Goal: Information Seeking & Learning: Learn about a topic

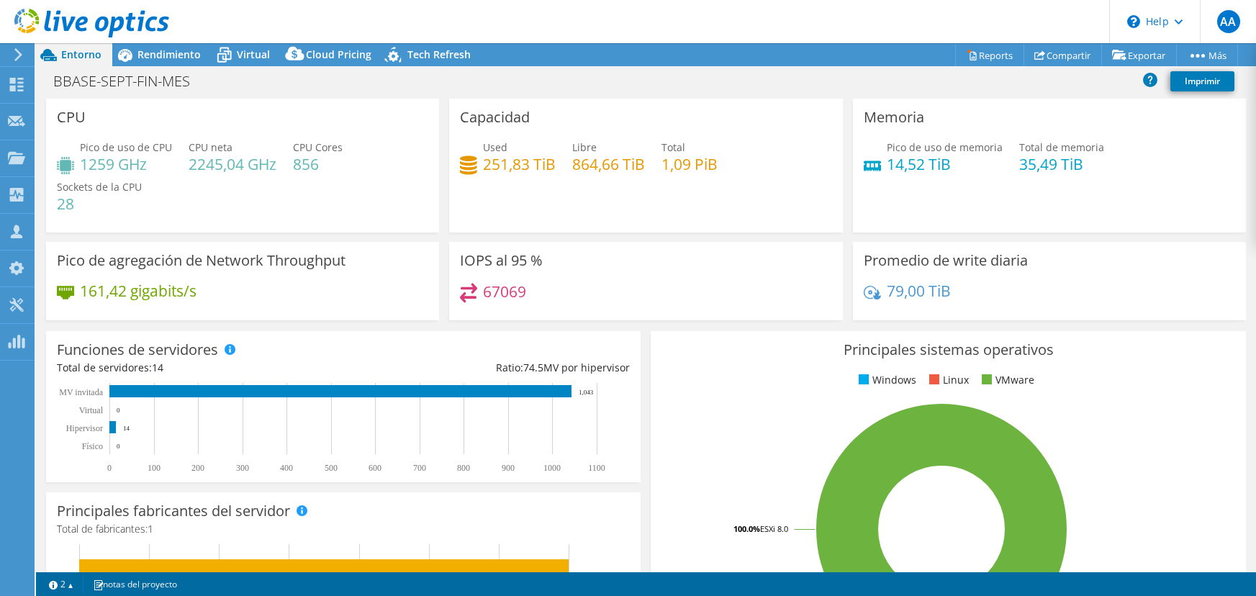
select select "USD"
click at [669, 39] on header "AA Asociado de canal Antonio Acosta aacosta@bpmconsulting.com.mx BPM @ CONSULTI…" at bounding box center [628, 21] width 1256 height 43
click at [17, 89] on icon at bounding box center [16, 85] width 17 height 14
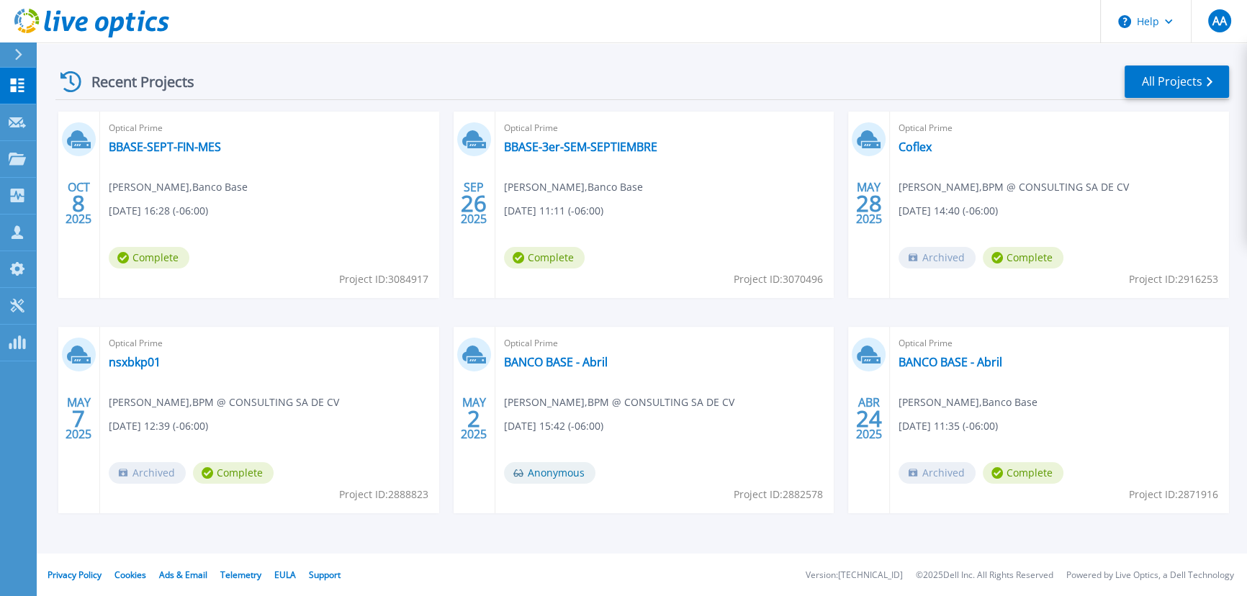
scroll to position [202, 0]
click at [1151, 91] on link "All Projects" at bounding box center [1177, 81] width 104 height 32
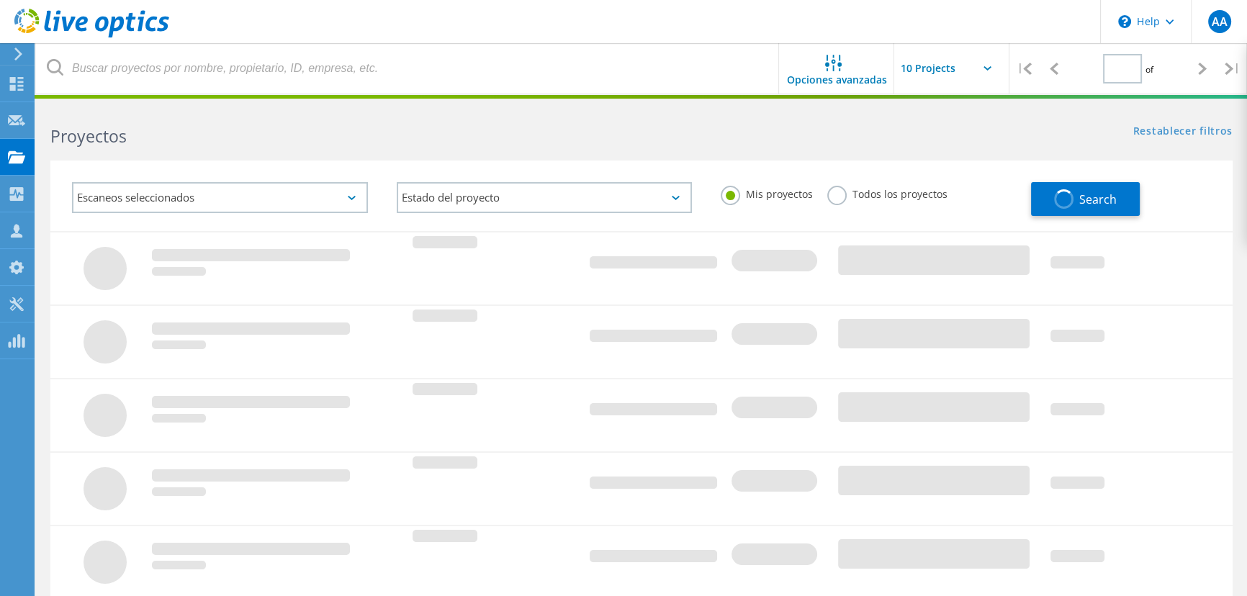
type input "1"
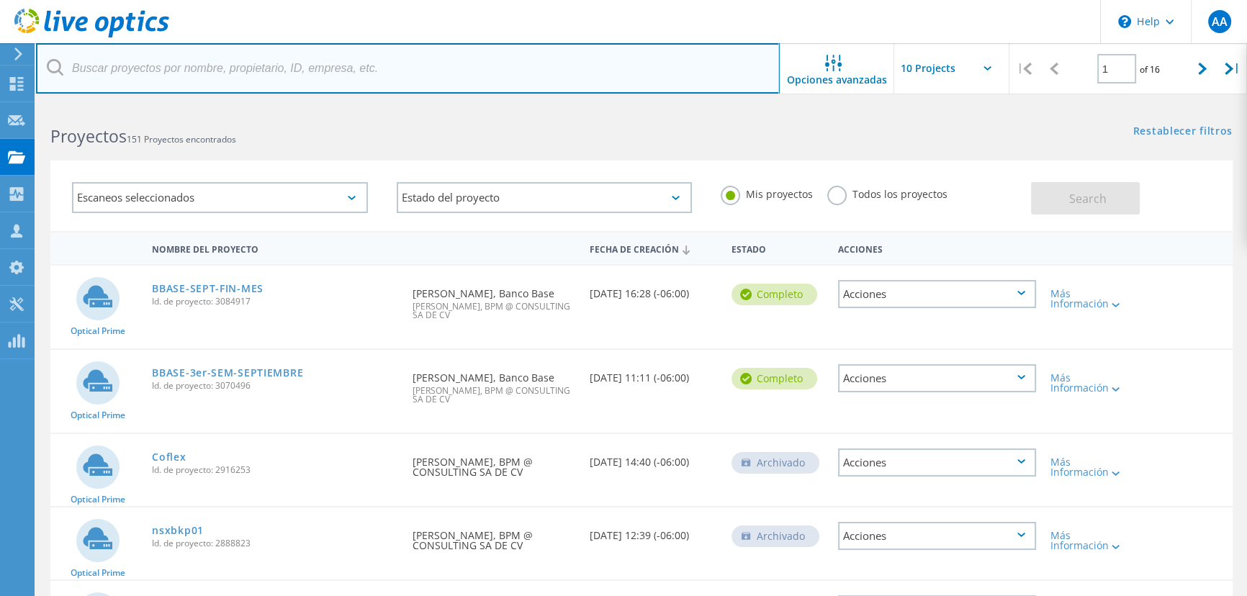
click at [221, 78] on input "text" at bounding box center [408, 68] width 744 height 50
type input "base"
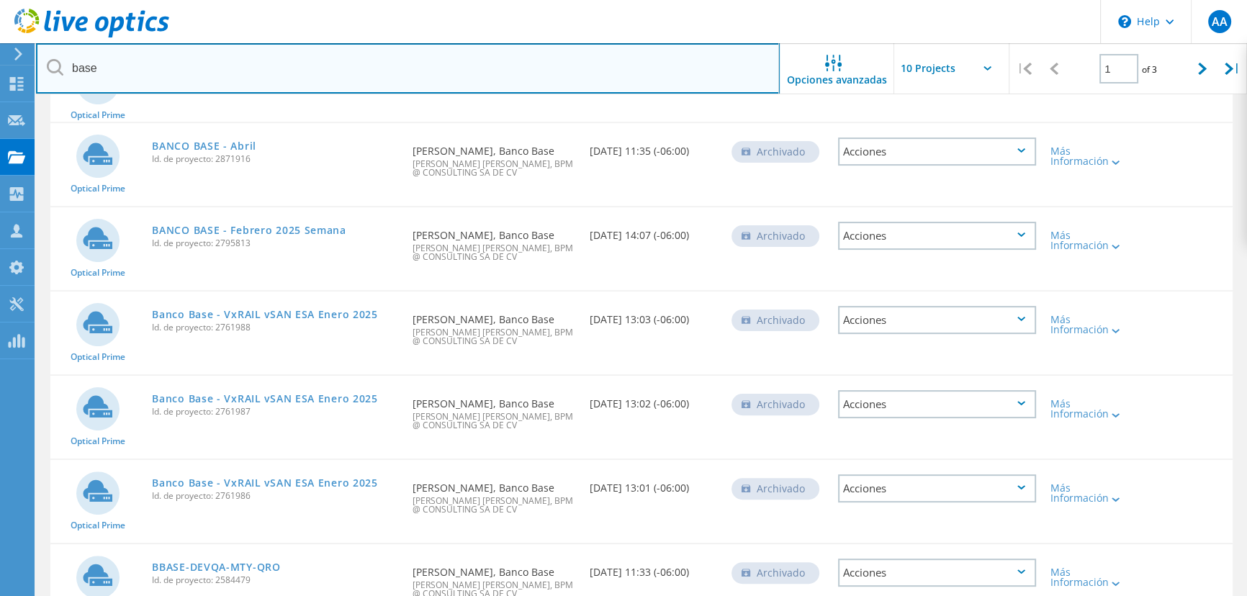
scroll to position [544, 0]
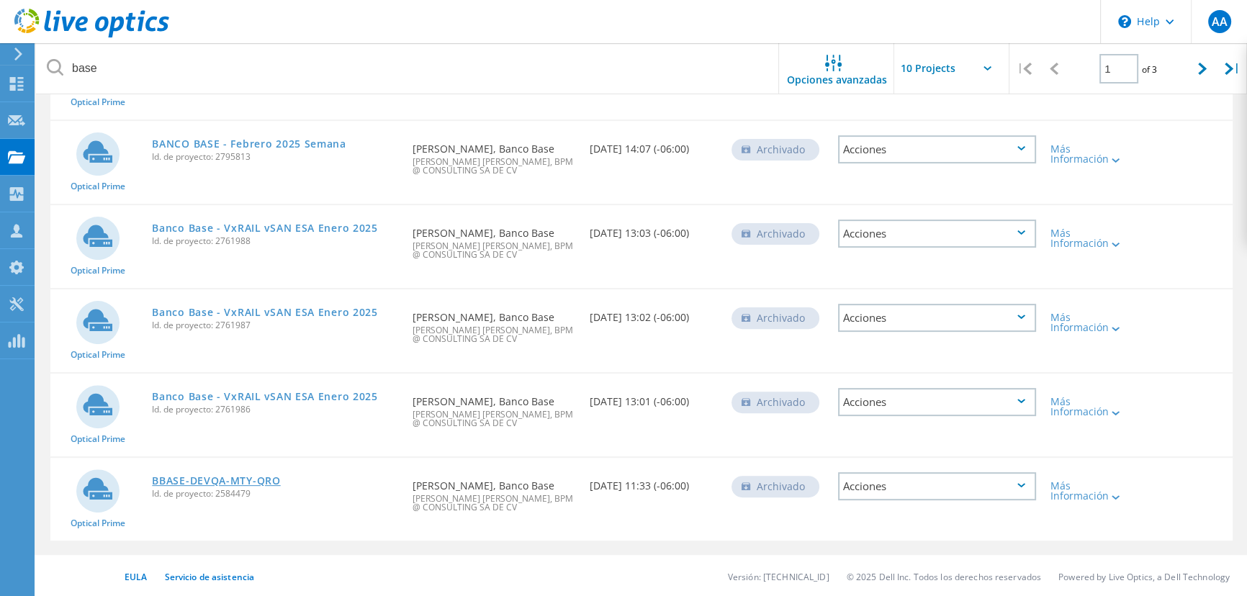
click at [240, 476] on link "BBASE-DEVQA-MTY-QRO" at bounding box center [216, 481] width 128 height 10
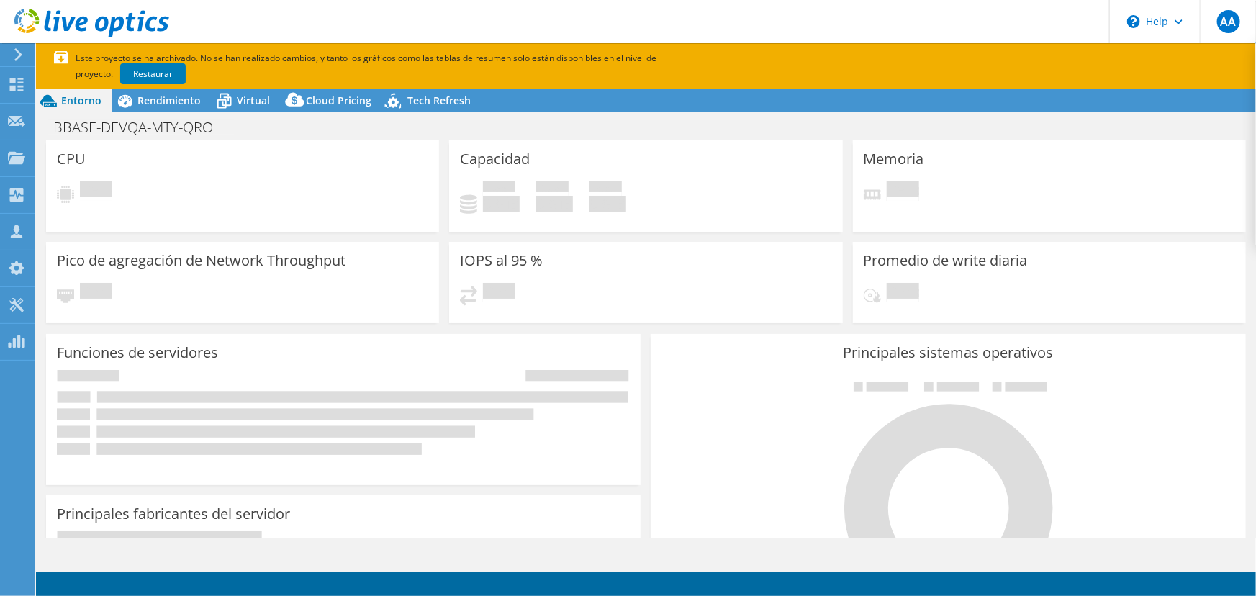
select select "USD"
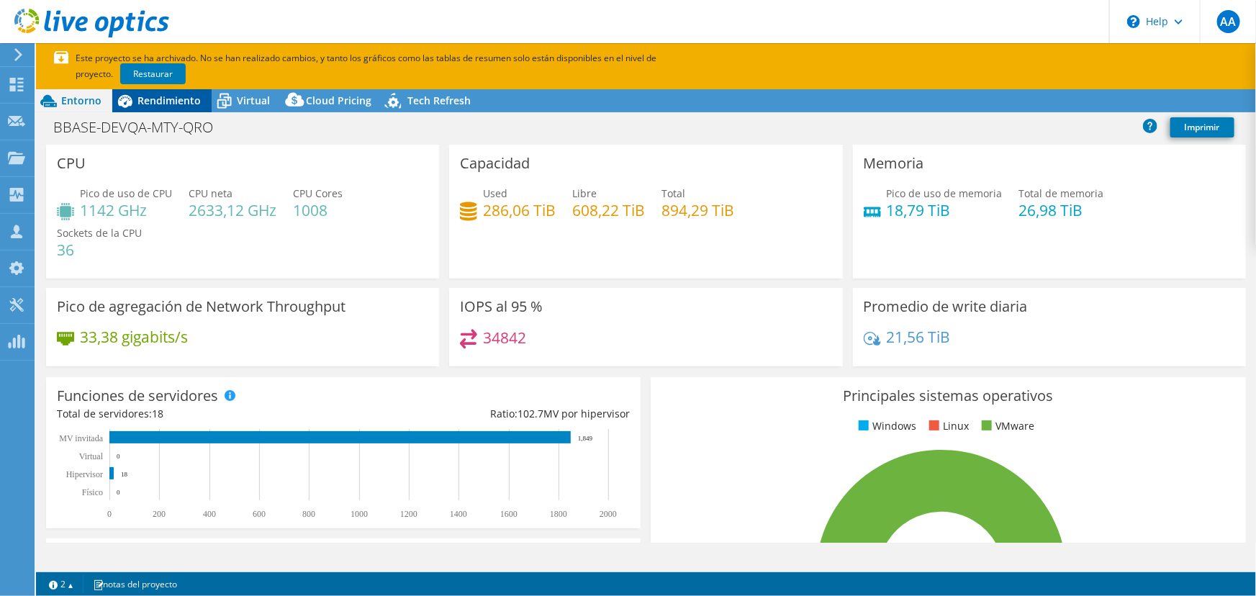
click at [188, 106] on span "Rendimiento" at bounding box center [169, 101] width 63 height 14
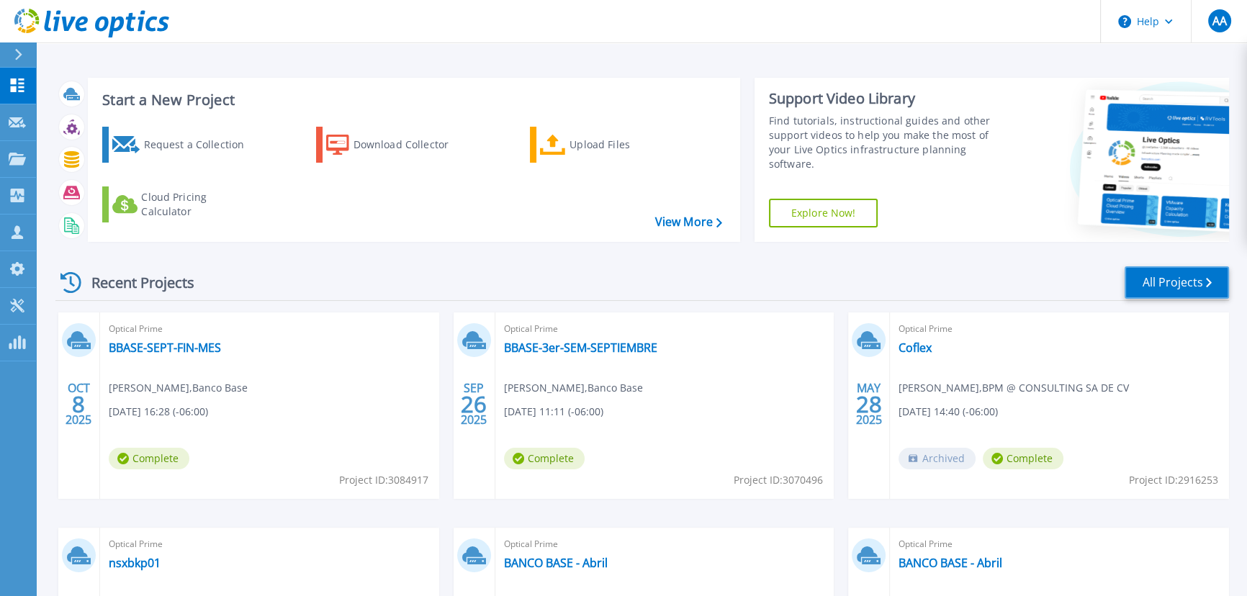
click at [1178, 279] on link "All Projects" at bounding box center [1177, 282] width 104 height 32
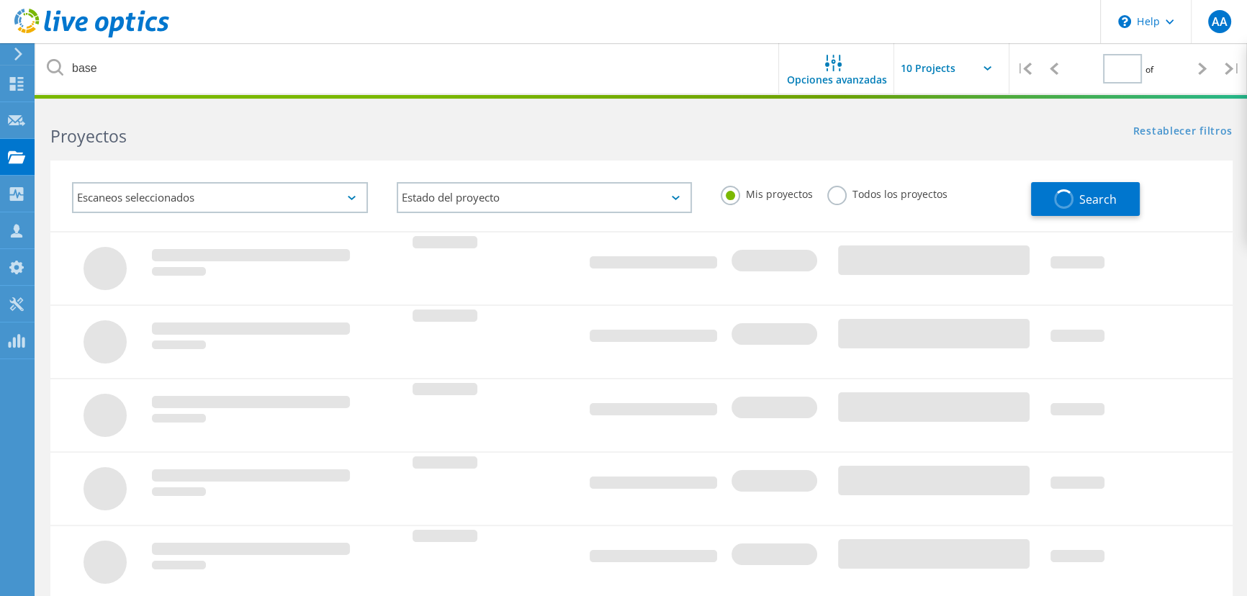
type input "1"
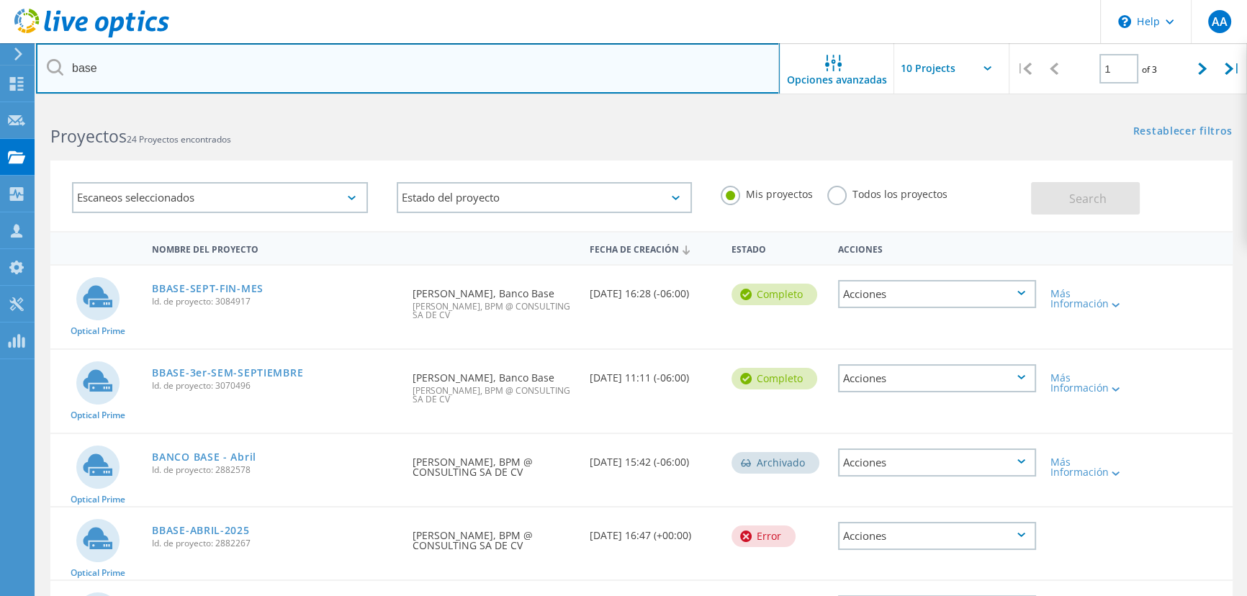
click at [230, 71] on input "base" at bounding box center [408, 68] width 744 height 50
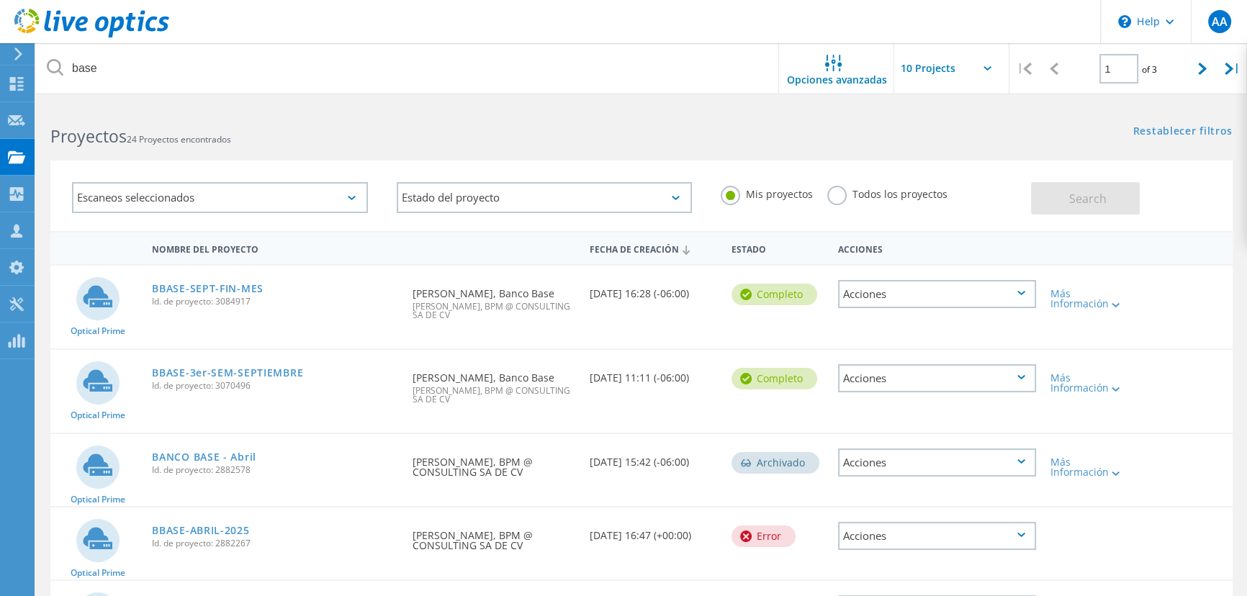
click at [597, 139] on h2 "Proyectos 24 Proyectos encontrados" at bounding box center [338, 137] width 577 height 24
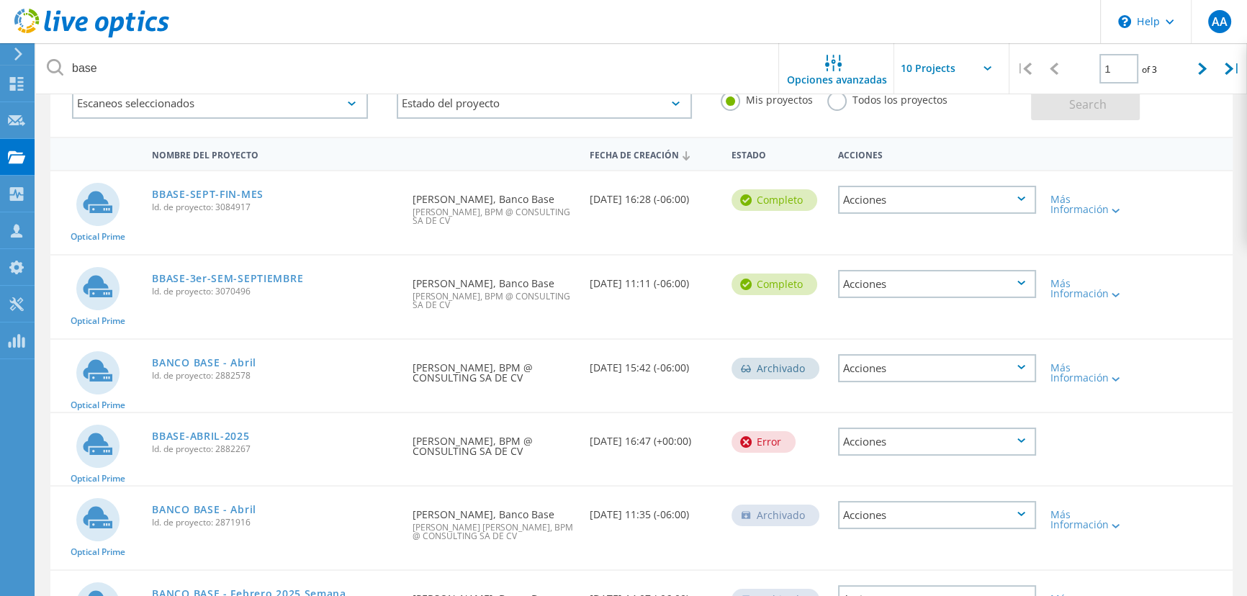
scroll to position [86, 0]
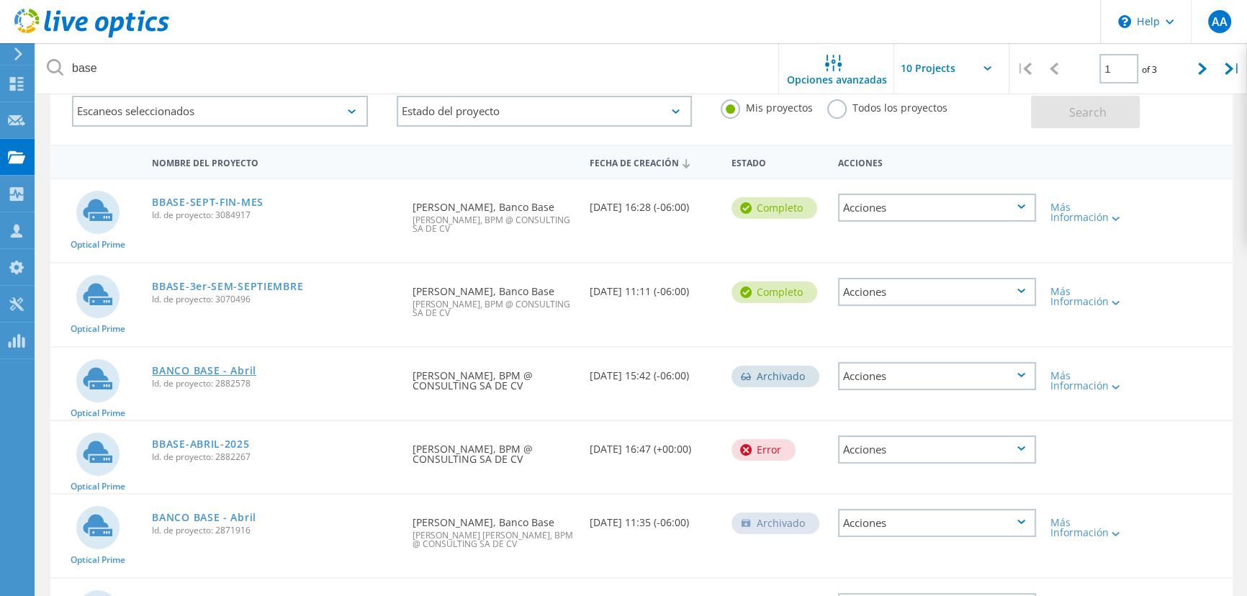
click at [231, 366] on link "BANCO BASE - Abril" at bounding box center [204, 371] width 104 height 10
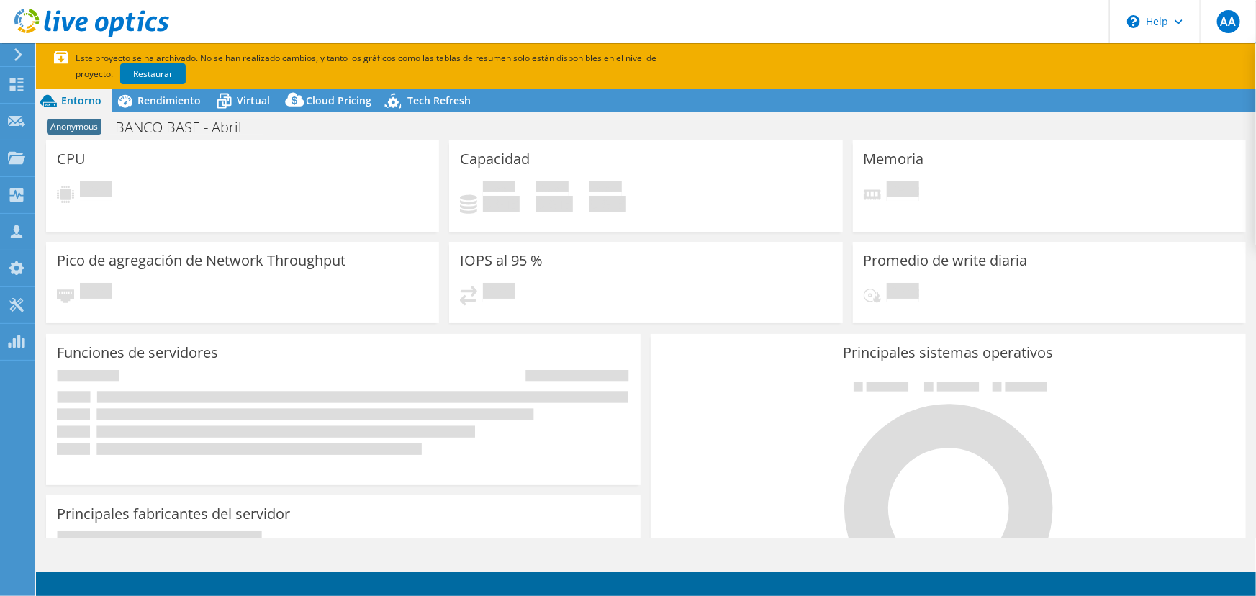
select select "USD"
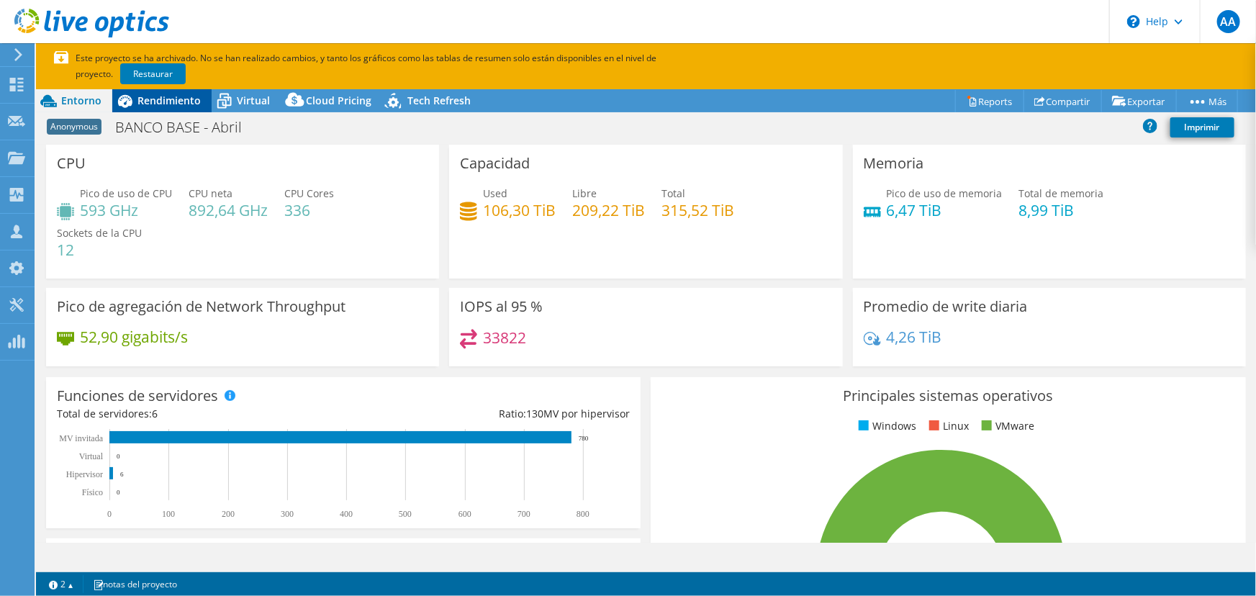
click at [163, 94] on span "Rendimiento" at bounding box center [169, 101] width 63 height 14
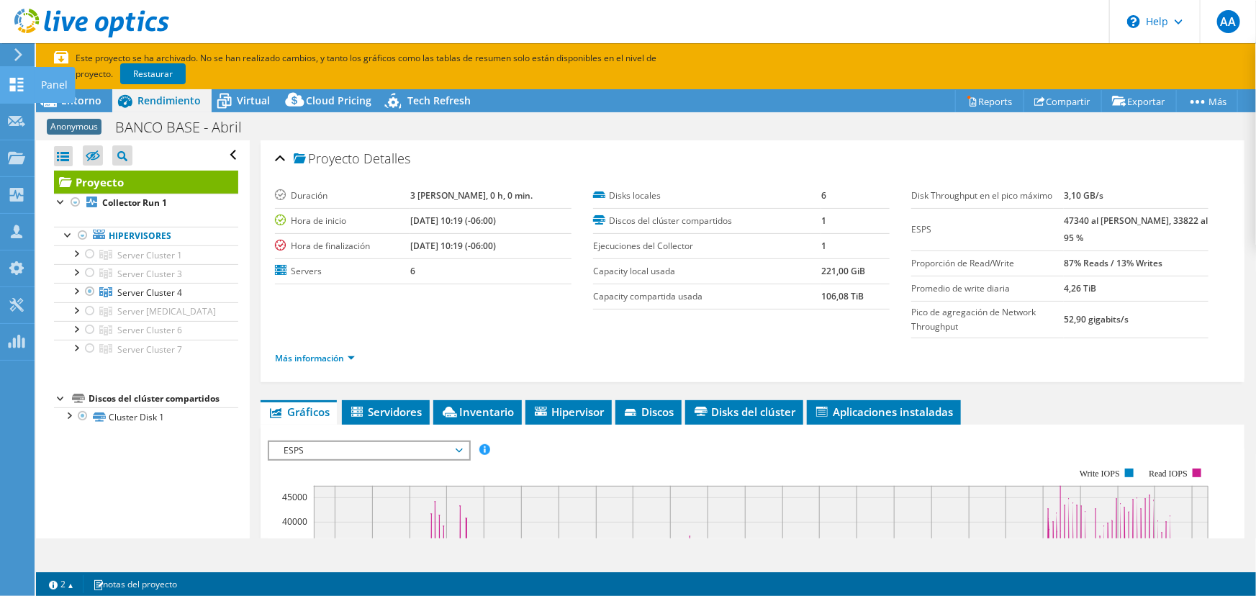
click at [22, 85] on use at bounding box center [17, 85] width 14 height 14
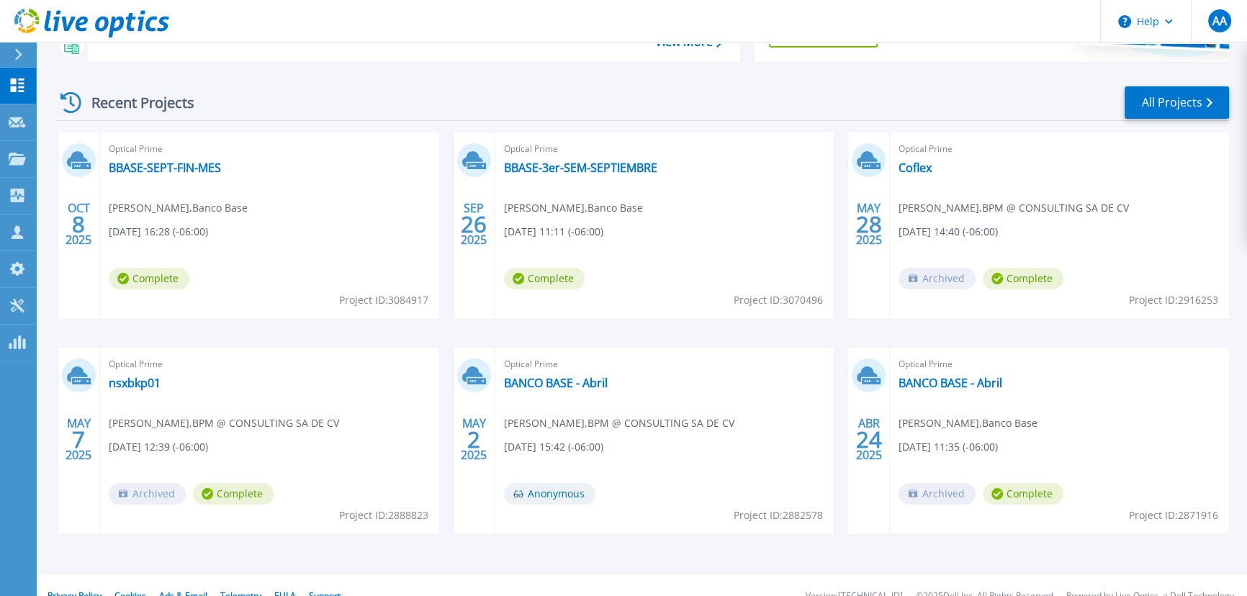
scroll to position [196, 0]
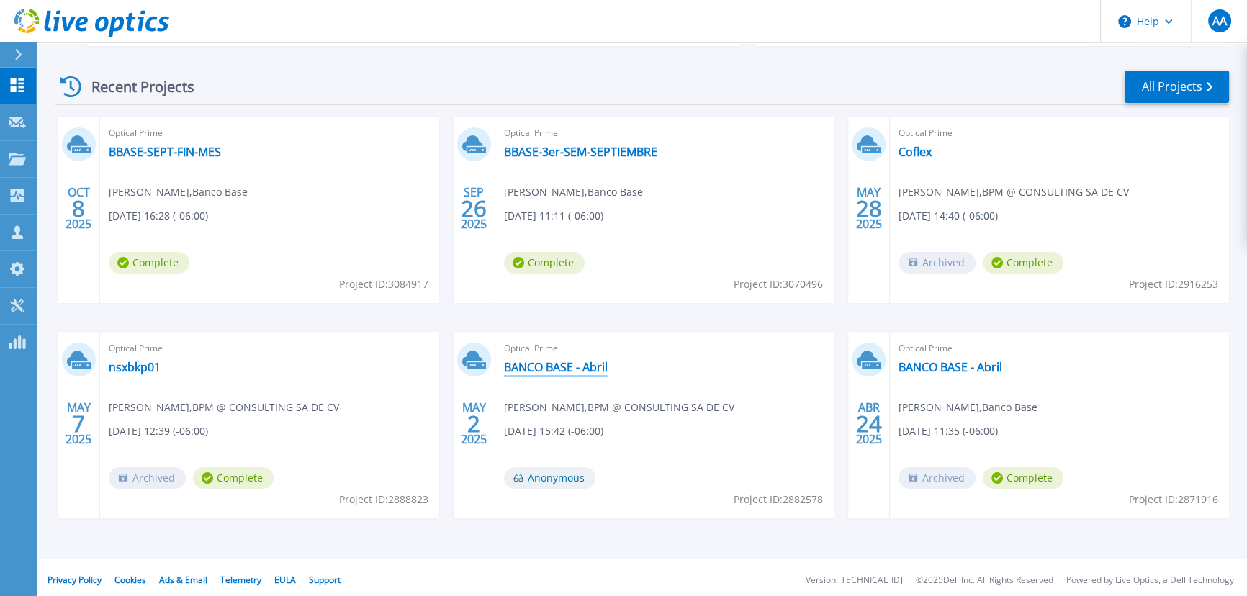
click at [541, 366] on link "BANCO BASE - Abril" at bounding box center [556, 367] width 104 height 14
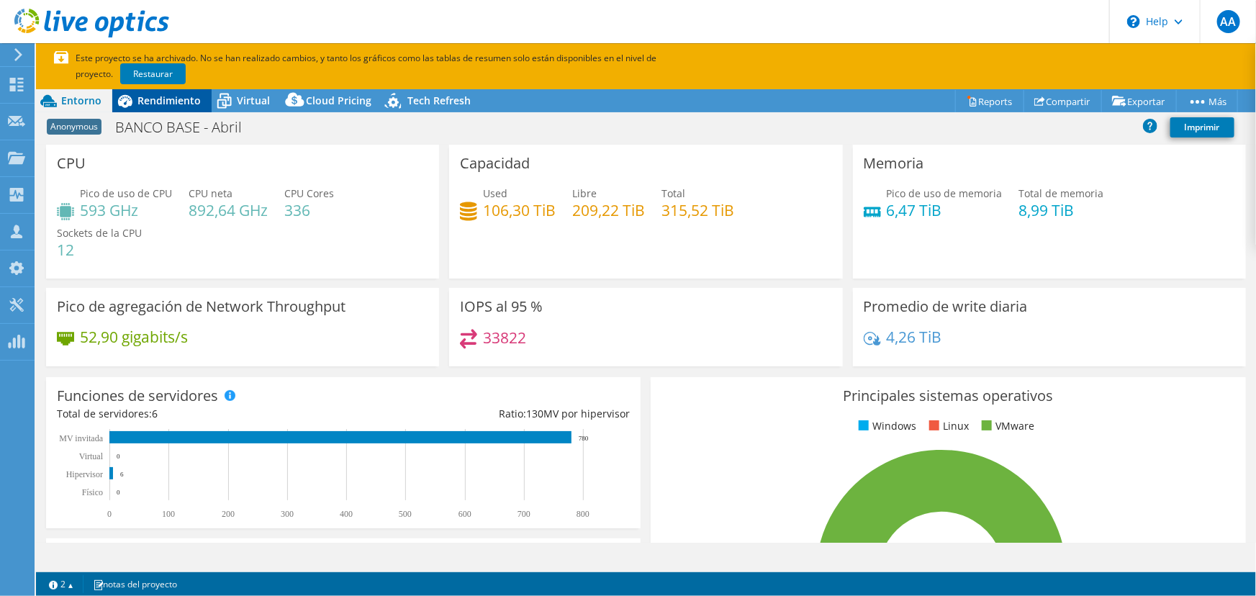
click at [163, 105] on span "Rendimiento" at bounding box center [169, 101] width 63 height 14
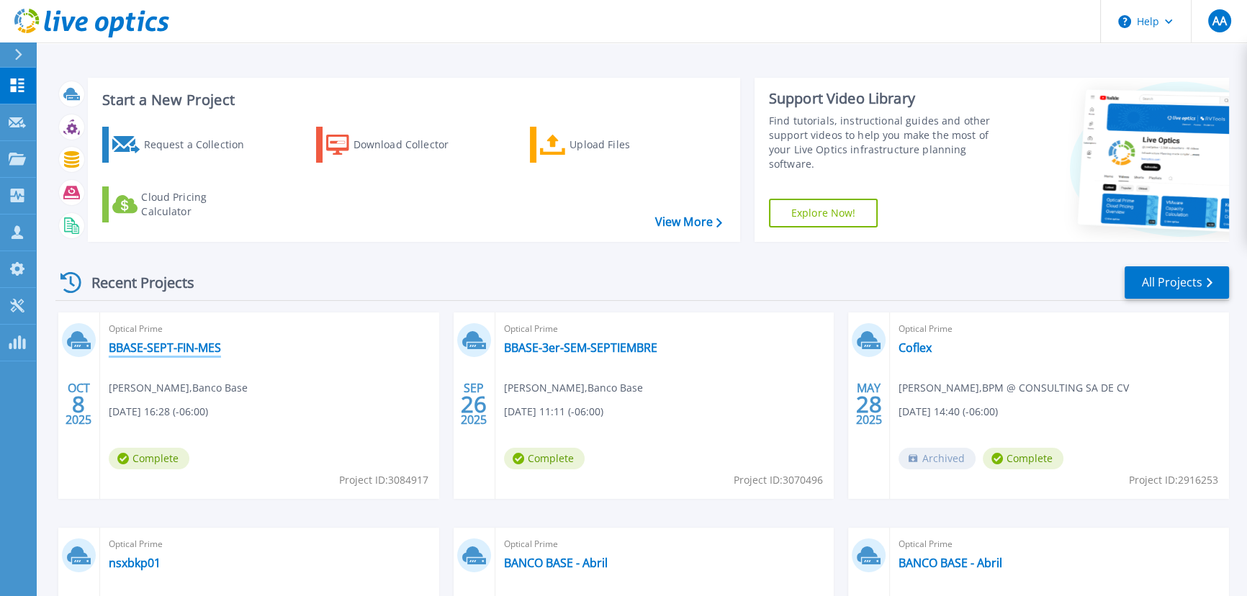
click at [152, 341] on link "BBASE-SEPT-FIN-MES" at bounding box center [165, 348] width 112 height 14
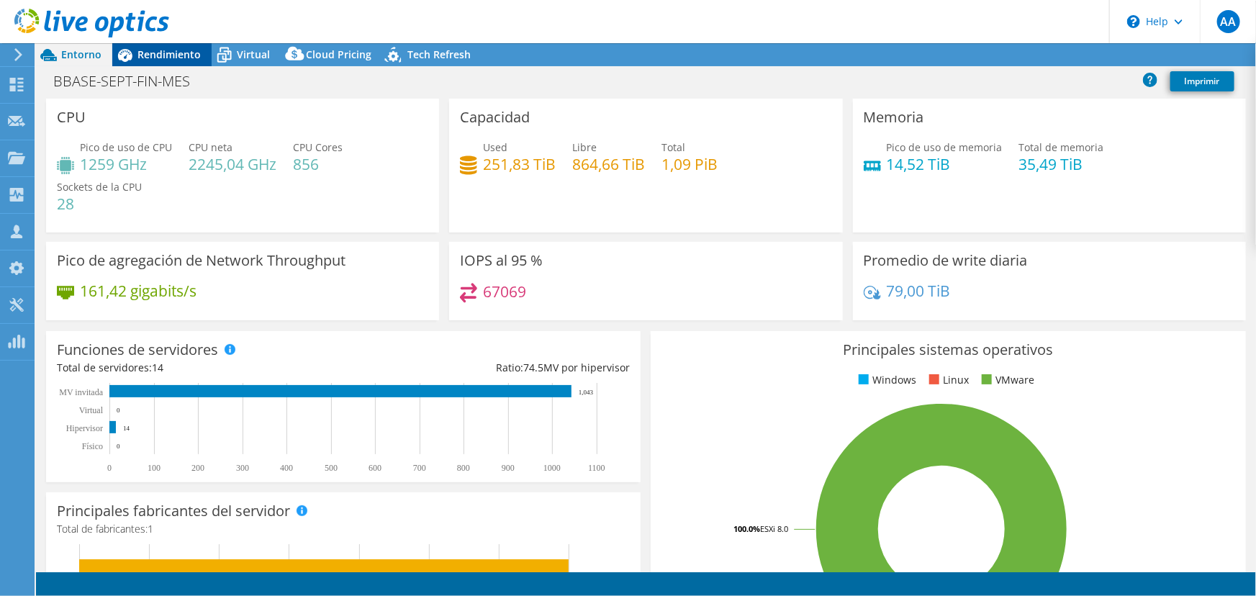
click at [166, 60] on span "Rendimiento" at bounding box center [169, 55] width 63 height 14
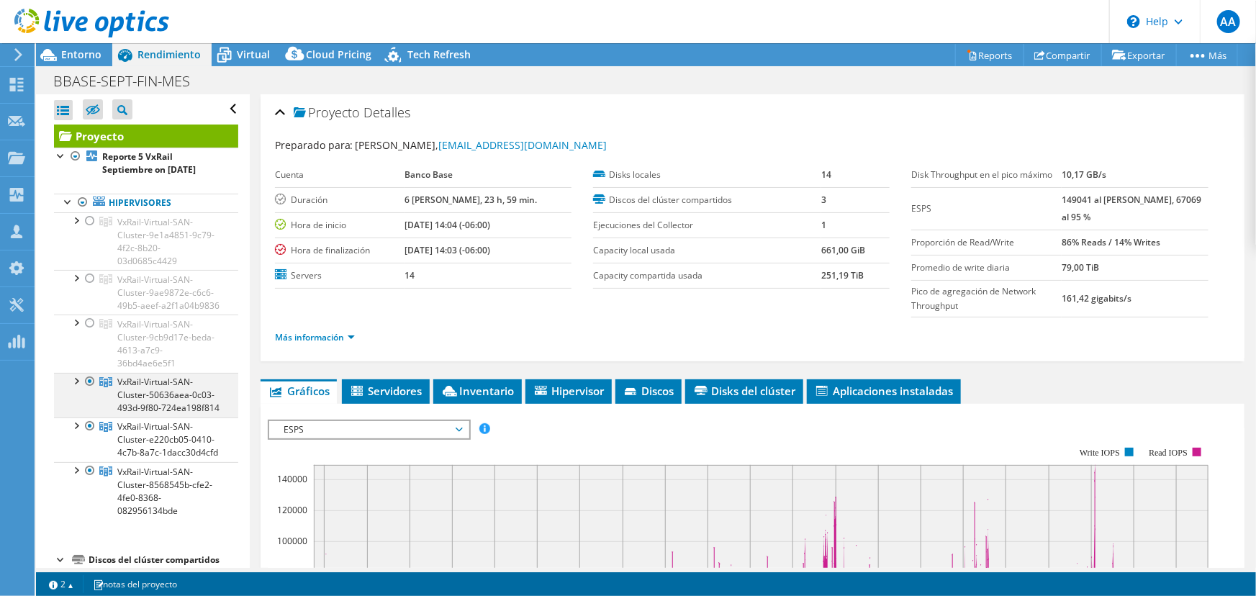
click at [73, 387] on div at bounding box center [75, 380] width 14 height 14
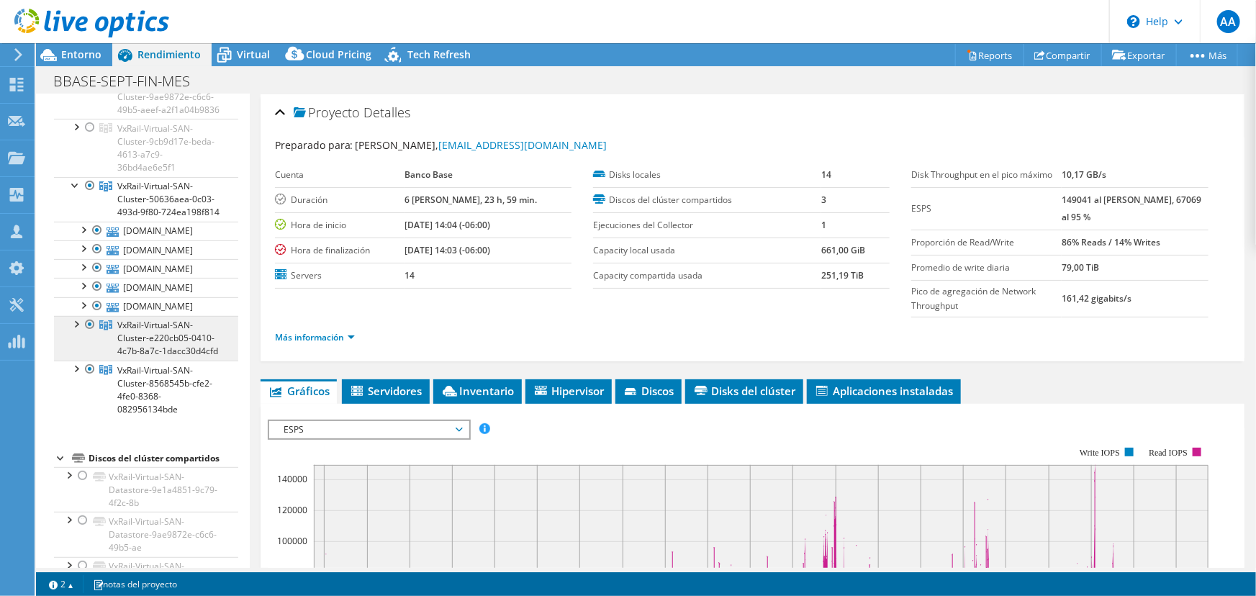
scroll to position [261, 0]
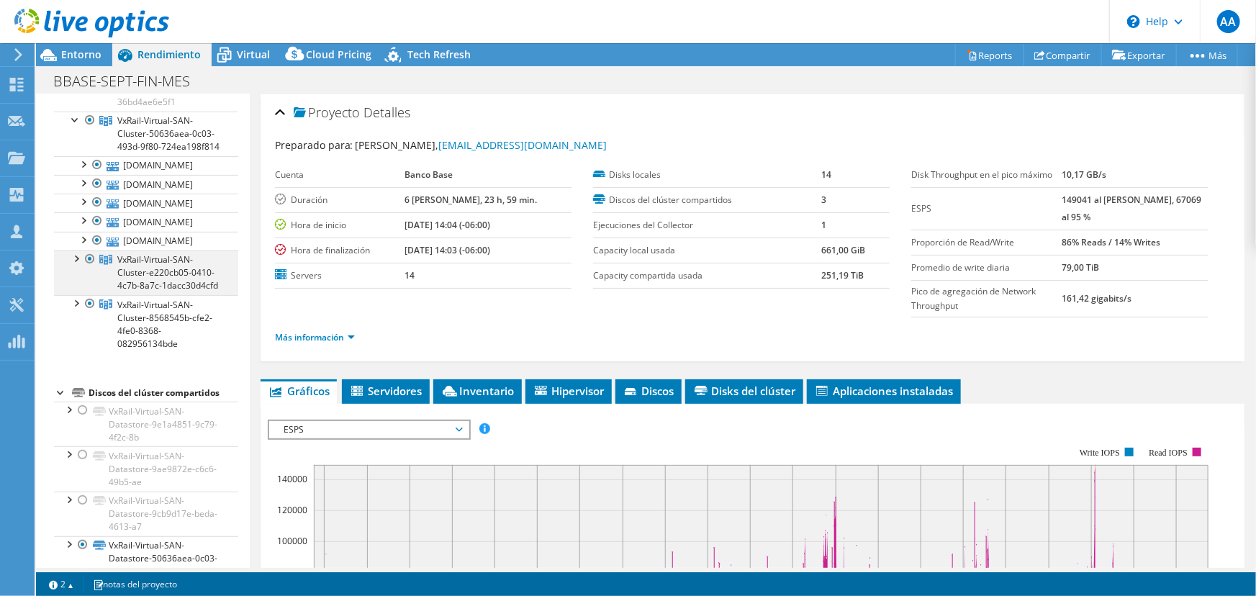
click at [76, 265] on div at bounding box center [75, 258] width 14 height 14
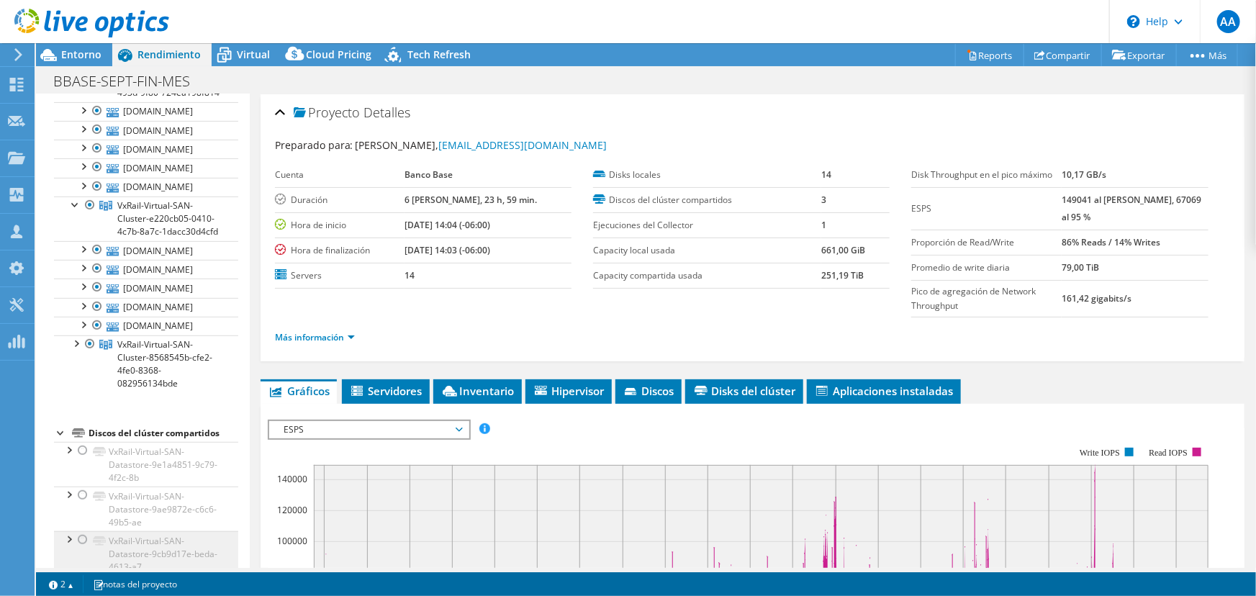
scroll to position [589, 0]
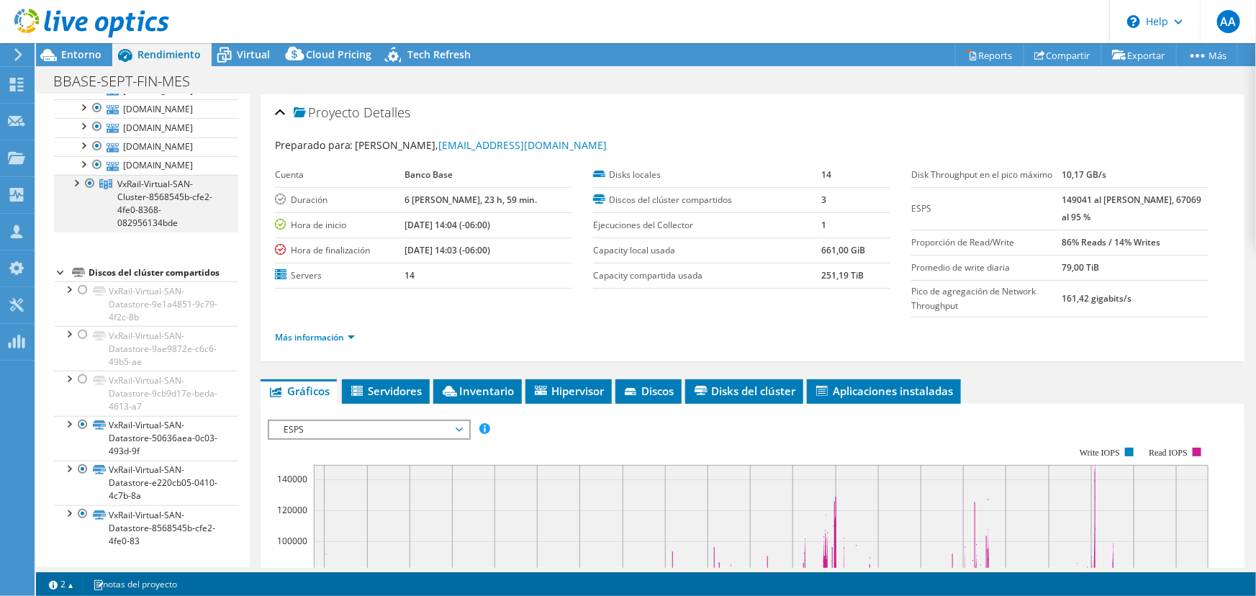
click at [76, 189] on div at bounding box center [75, 182] width 14 height 14
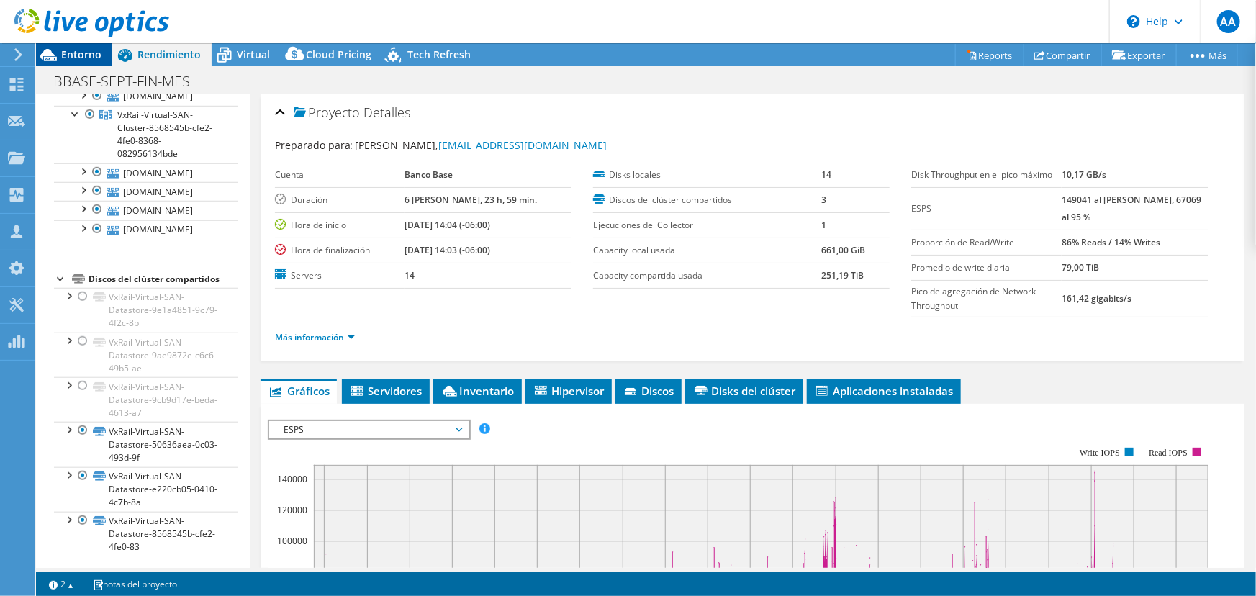
scroll to position [523, 0]
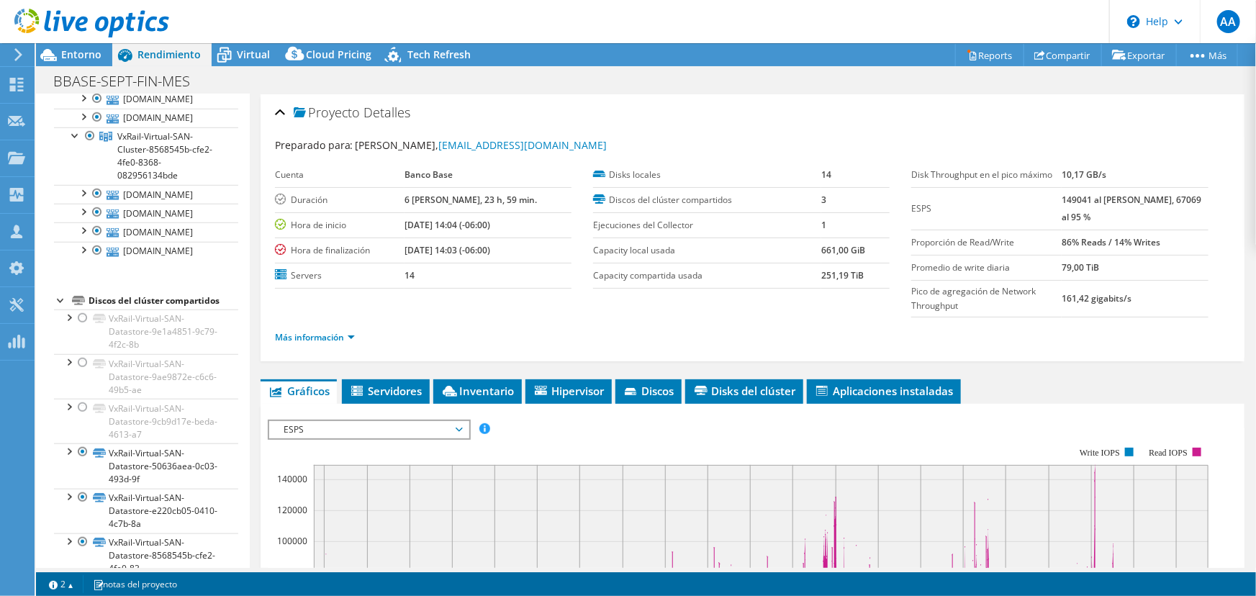
click at [74, 44] on div at bounding box center [84, 24] width 169 height 48
click at [89, 50] on div "AA Asociado de canal Antonio Acosta aacosta@bpmconsulting.com.mx BPM @ CONSULTI…" at bounding box center [628, 298] width 1256 height 596
click at [102, 62] on div "Entorno" at bounding box center [74, 54] width 76 height 23
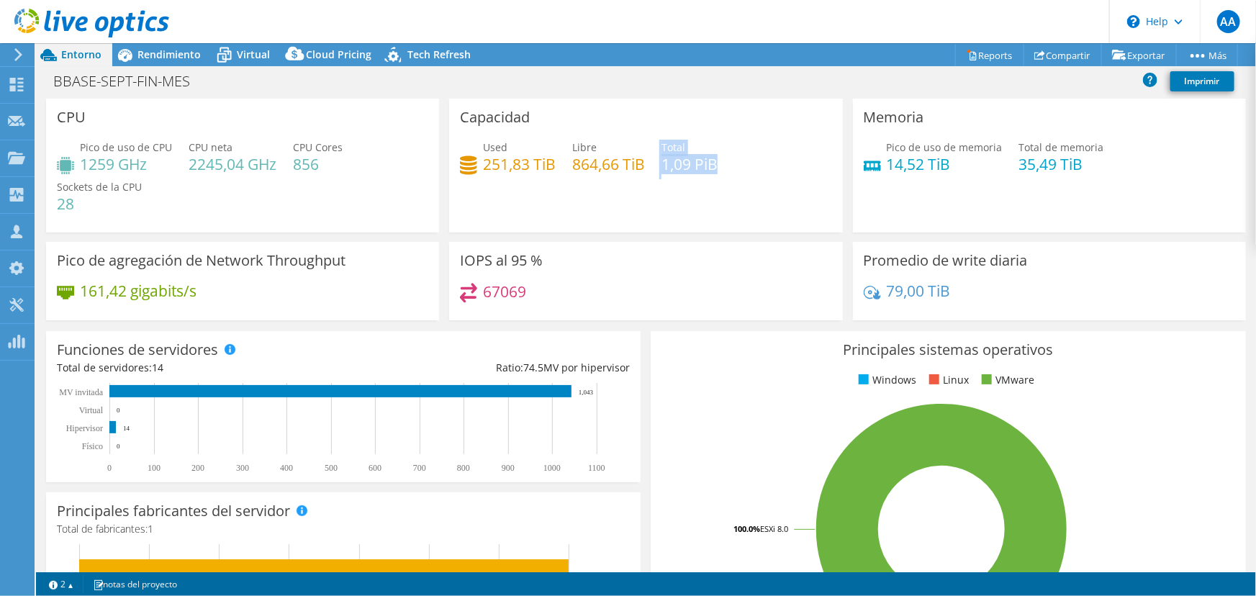
drag, startPoint x: 657, startPoint y: 163, endPoint x: 739, endPoint y: 164, distance: 82.8
click at [739, 164] on div "Used 251,83 TiB Libre 864,66 TiB Total 1,09 PiB" at bounding box center [646, 163] width 372 height 47
drag, startPoint x: 479, startPoint y: 156, endPoint x: 557, endPoint y: 163, distance: 78.2
click at [557, 163] on div "Used 251,83 TiB Libre 864,66 TiB Total 1,09 PiB" at bounding box center [646, 163] width 372 height 47
click at [499, 170] on h4 "251,83 TiB" at bounding box center [519, 164] width 73 height 16
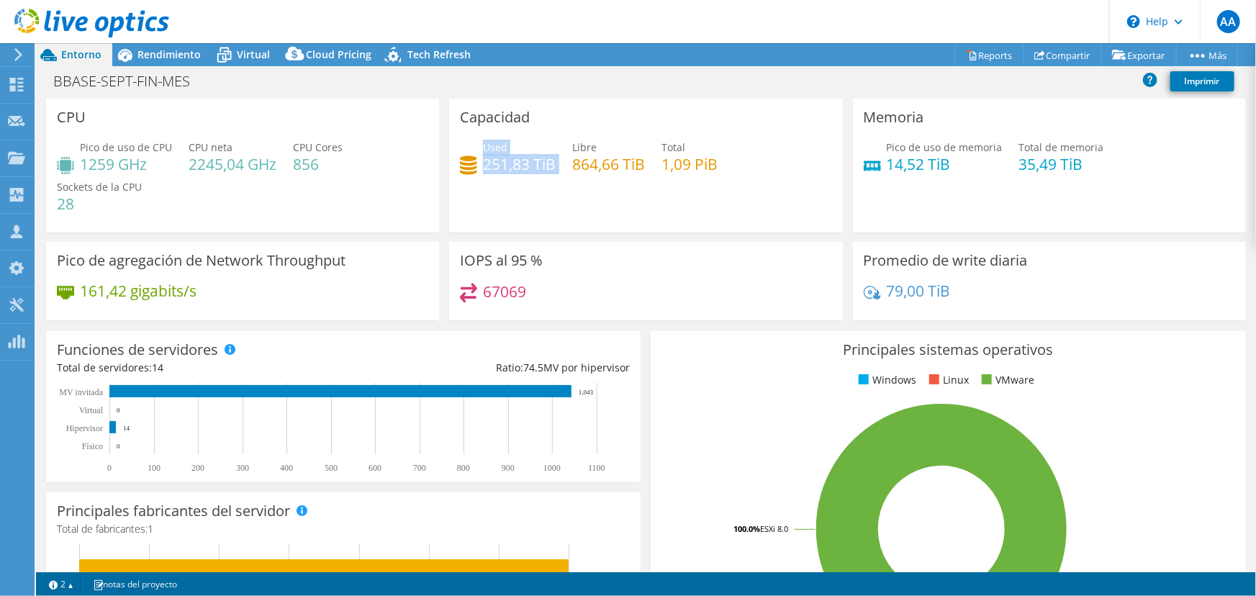
click at [488, 144] on span "Used" at bounding box center [495, 147] width 24 height 14
drag, startPoint x: 482, startPoint y: 147, endPoint x: 553, endPoint y: 156, distance: 71.8
click at [553, 156] on div "Used 251,83 TiB" at bounding box center [519, 156] width 73 height 32
click at [511, 172] on h4 "251,83 TiB" at bounding box center [519, 164] width 73 height 16
click at [483, 145] on span "Used" at bounding box center [495, 147] width 24 height 14
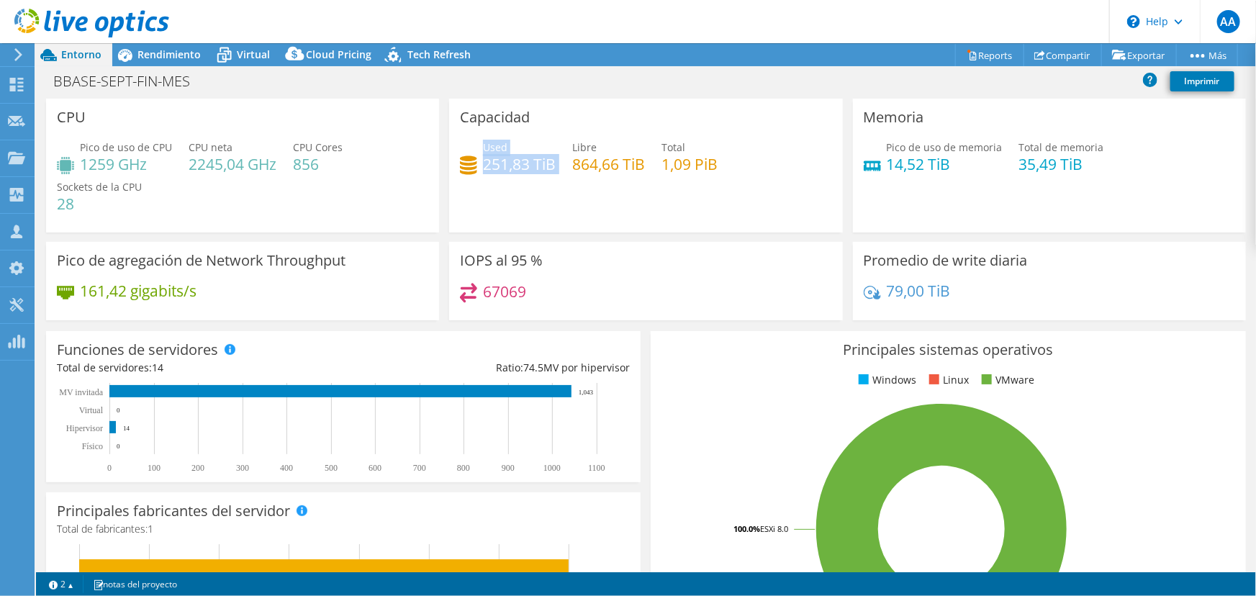
drag, startPoint x: 483, startPoint y: 145, endPoint x: 554, endPoint y: 160, distance: 72.9
click at [554, 160] on div "Used 251,83 TiB Libre 864,66 TiB Total 1,09 PiB" at bounding box center [646, 163] width 372 height 47
click at [524, 179] on div "Used 251,83 TiB Libre 864,66 TiB Total 1,09 PiB" at bounding box center [646, 163] width 372 height 47
drag, startPoint x: 485, startPoint y: 144, endPoint x: 546, endPoint y: 158, distance: 63.4
click at [544, 158] on div "Used 251,83 TiB" at bounding box center [519, 156] width 73 height 32
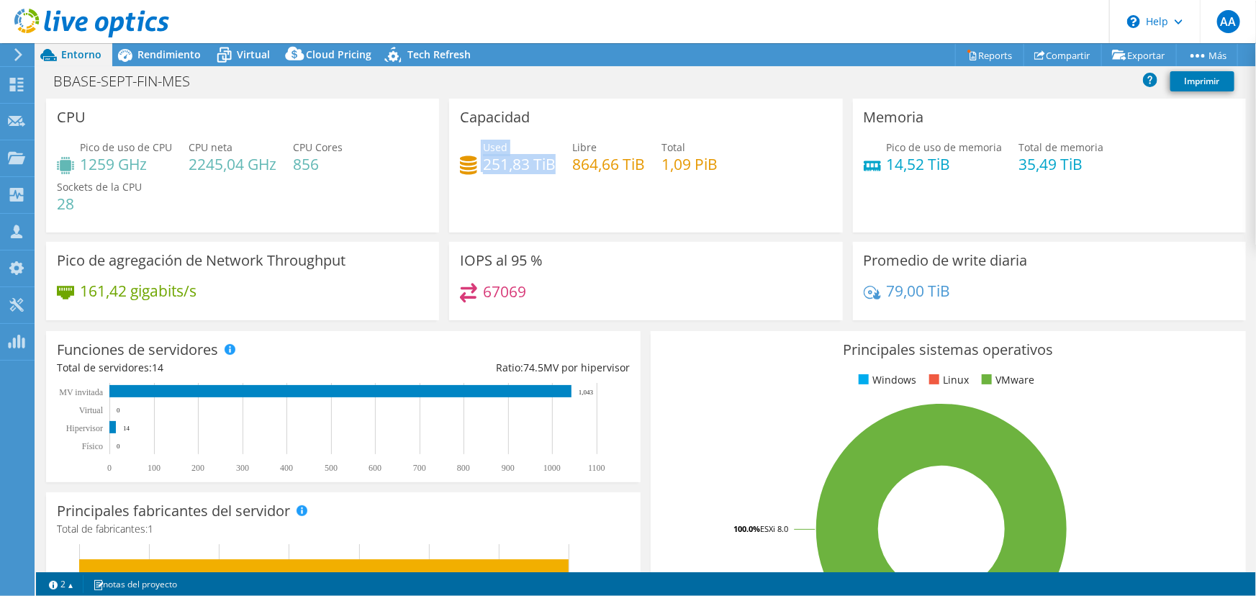
drag, startPoint x: 551, startPoint y: 158, endPoint x: 469, endPoint y: 150, distance: 81.7
click at [467, 147] on div "Used 251,83 TiB" at bounding box center [508, 156] width 96 height 32
click at [482, 132] on div "Capacidad Used 251,83 TiB Libre 864,66 TiB Total 1,09 PiB" at bounding box center [645, 166] width 393 height 134
drag, startPoint x: 481, startPoint y: 144, endPoint x: 557, endPoint y: 166, distance: 78.8
click at [557, 166] on div "Used 251,83 TiB Libre 864,66 TiB Total 1,09 PiB" at bounding box center [646, 163] width 372 height 47
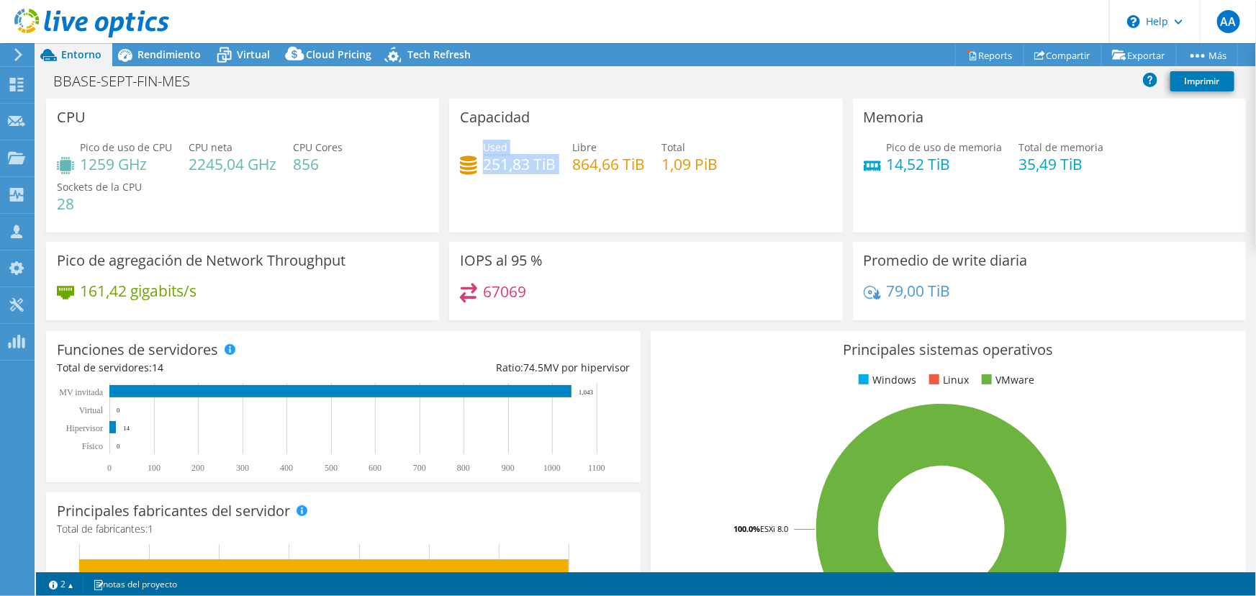
click at [494, 165] on h4 "251,83 TiB" at bounding box center [519, 164] width 73 height 16
drag, startPoint x: 485, startPoint y: 151, endPoint x: 543, endPoint y: 160, distance: 59.0
click at [543, 160] on div "Used 251,83 TiB" at bounding box center [519, 156] width 73 height 32
click at [649, 200] on div "Capacidad Used 251,83 TiB Libre 864,66 TiB Total 1,09 PiB" at bounding box center [645, 166] width 393 height 134
drag, startPoint x: 499, startPoint y: 150, endPoint x: 533, endPoint y: 161, distance: 35.3
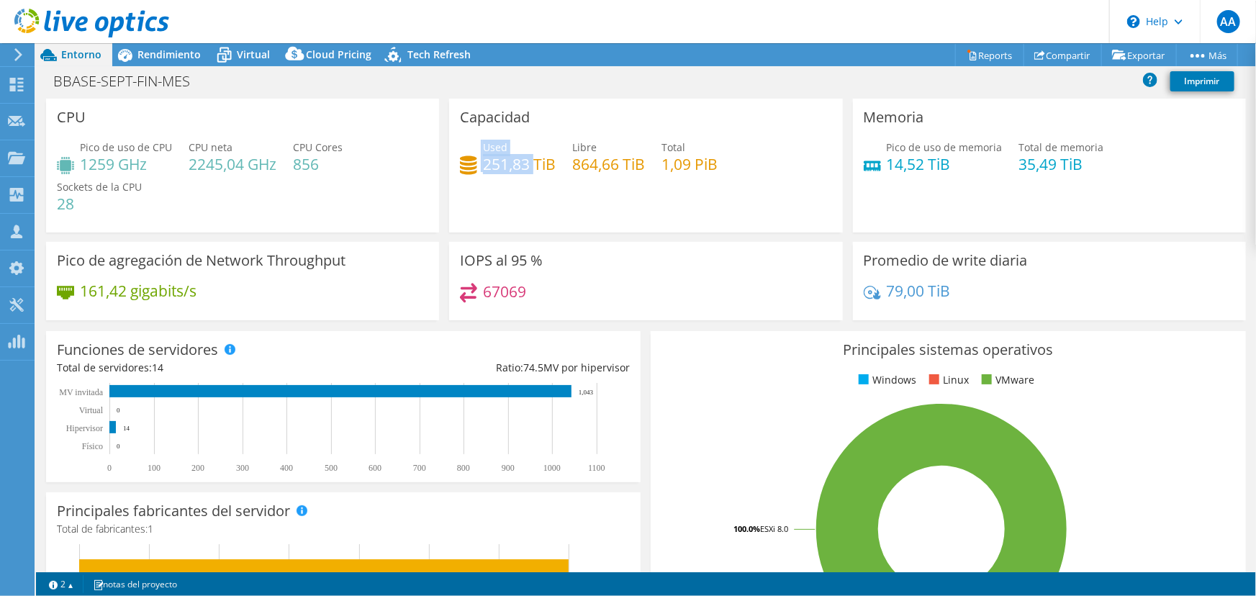
click at [533, 160] on div "Used 251,83 TiB" at bounding box center [508, 156] width 96 height 32
click at [171, 51] on span "Rendimiento" at bounding box center [169, 55] width 63 height 14
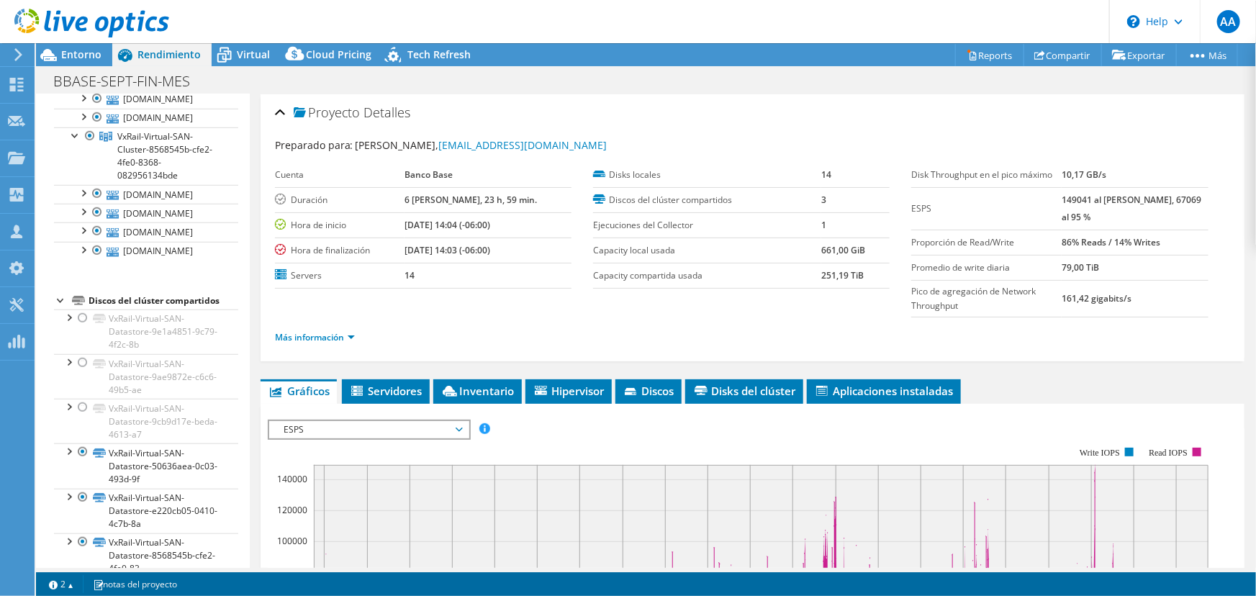
drag, startPoint x: 1060, startPoint y: 197, endPoint x: 1093, endPoint y: 200, distance: 33.2
click at [1093, 200] on tr "ESPS 149041 al [PERSON_NAME], 67069 al 95 %" at bounding box center [1059, 208] width 297 height 42
click at [1071, 204] on td "149041 al [PERSON_NAME], 67069 al 95 %" at bounding box center [1135, 208] width 147 height 42
drag, startPoint x: 1065, startPoint y: 196, endPoint x: 1094, endPoint y: 195, distance: 28.8
click at [1094, 195] on b "149041 al [PERSON_NAME], 67069 al 95 %" at bounding box center [1132, 209] width 140 height 30
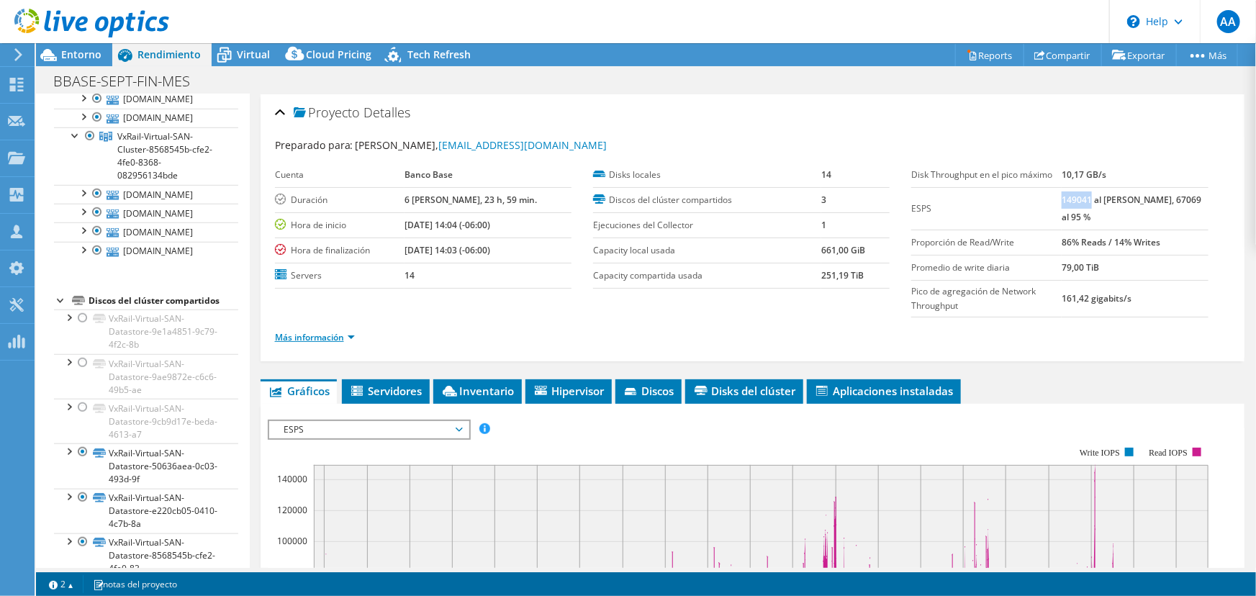
click at [338, 337] on link "Más información" at bounding box center [315, 337] width 80 height 12
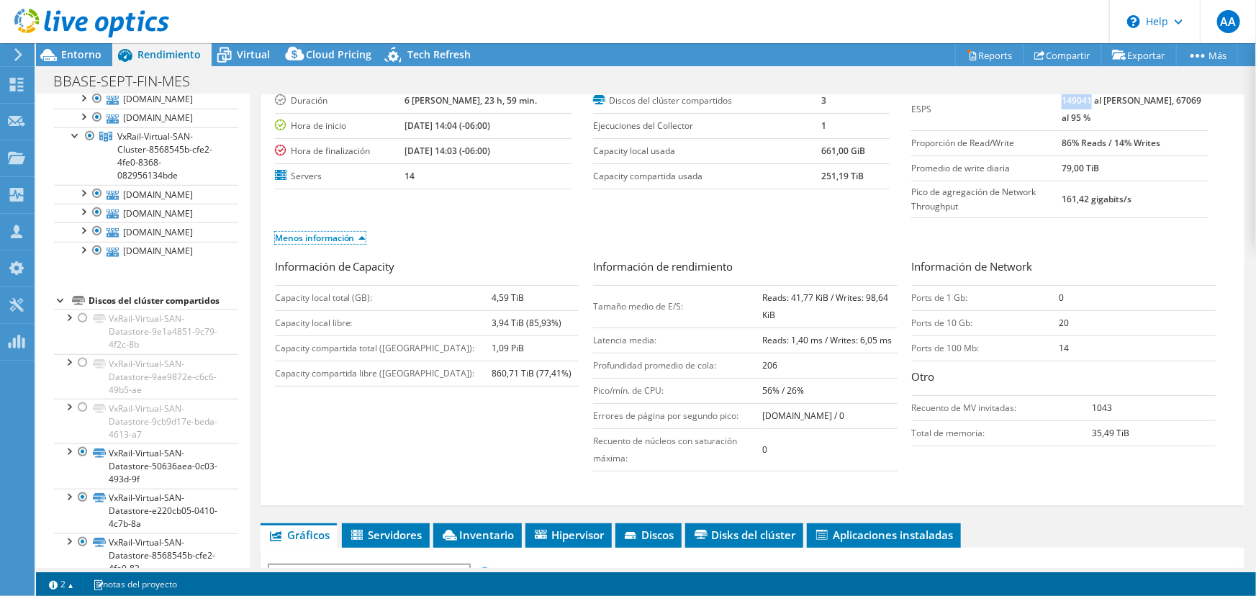
scroll to position [130, 0]
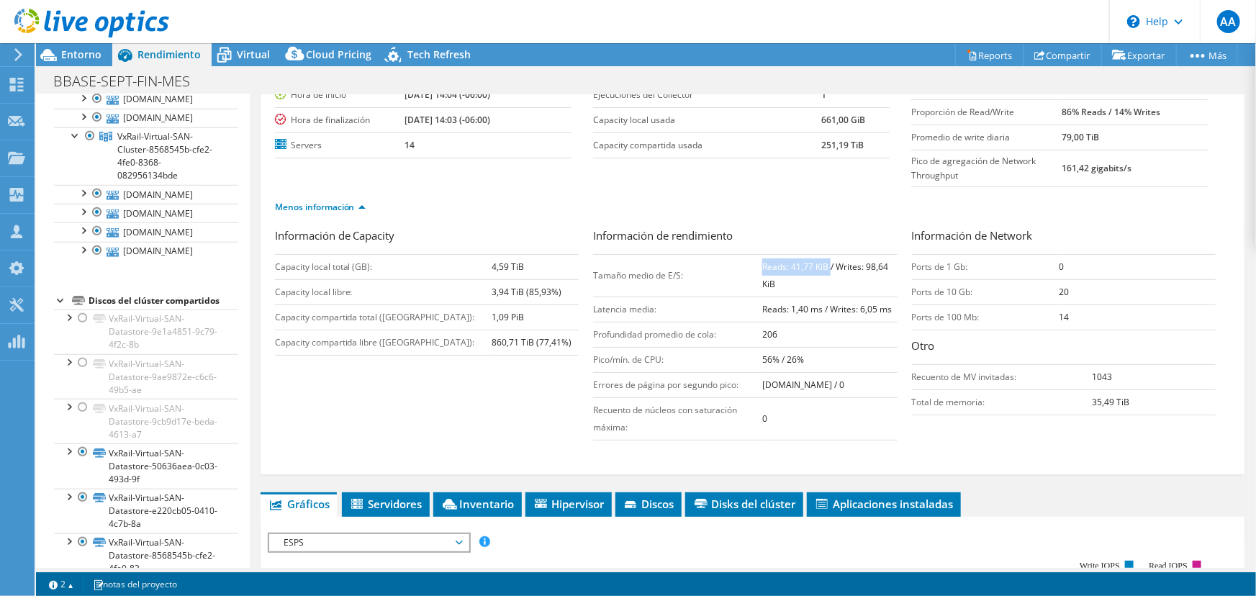
drag, startPoint x: 757, startPoint y: 262, endPoint x: 826, endPoint y: 264, distance: 69.2
click at [826, 264] on b "Reads: 41,77 KiB / Writes: 98,64 KiB" at bounding box center [825, 276] width 126 height 30
click at [822, 261] on b "Reads: 41,77 KiB / Writes: 98,64 KiB" at bounding box center [825, 276] width 126 height 30
drag, startPoint x: 785, startPoint y: 262, endPoint x: 823, endPoint y: 262, distance: 37.4
click at [823, 262] on b "Reads: 41,77 KiB / Writes: 98,64 KiB" at bounding box center [825, 276] width 126 height 30
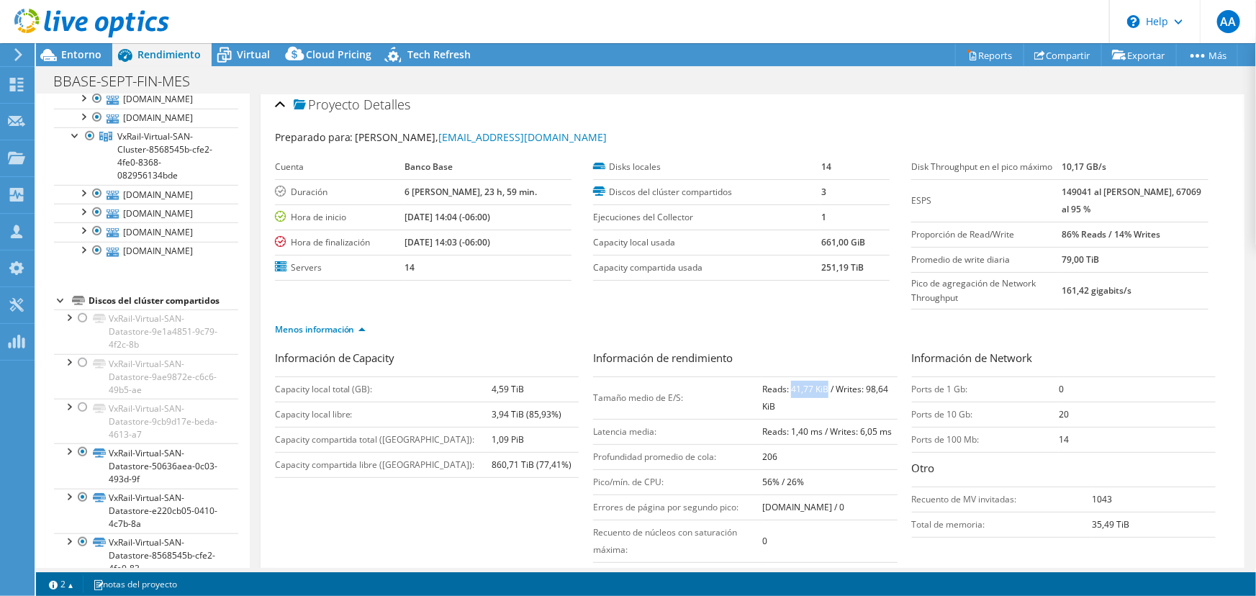
scroll to position [0, 0]
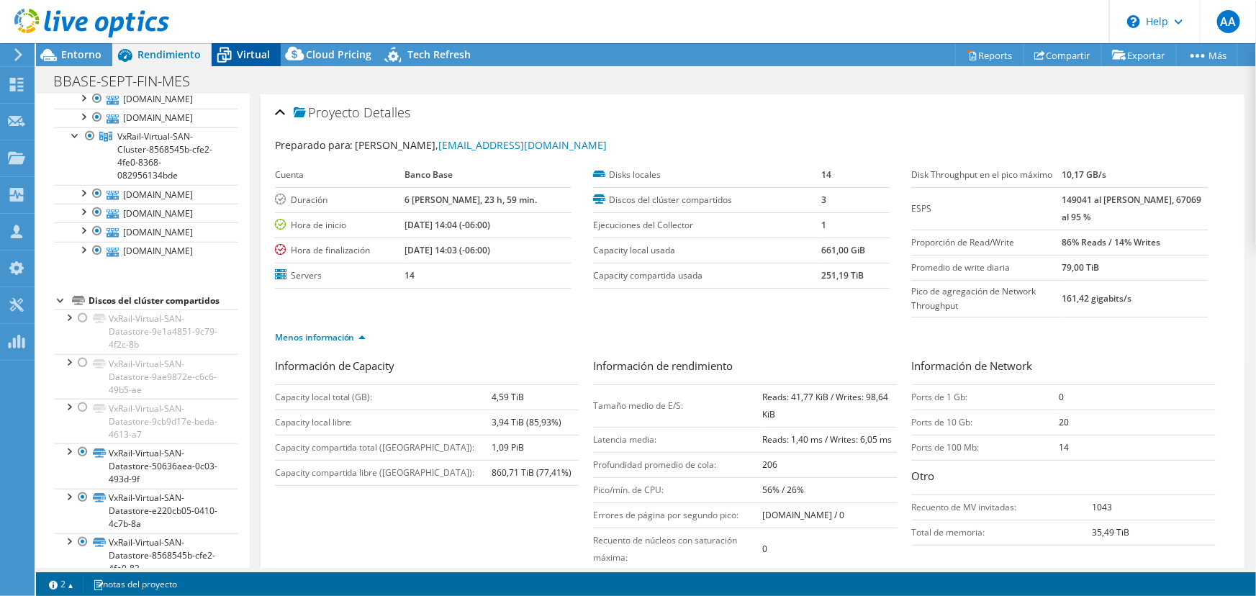
click at [257, 57] on span "Virtual" at bounding box center [253, 55] width 33 height 14
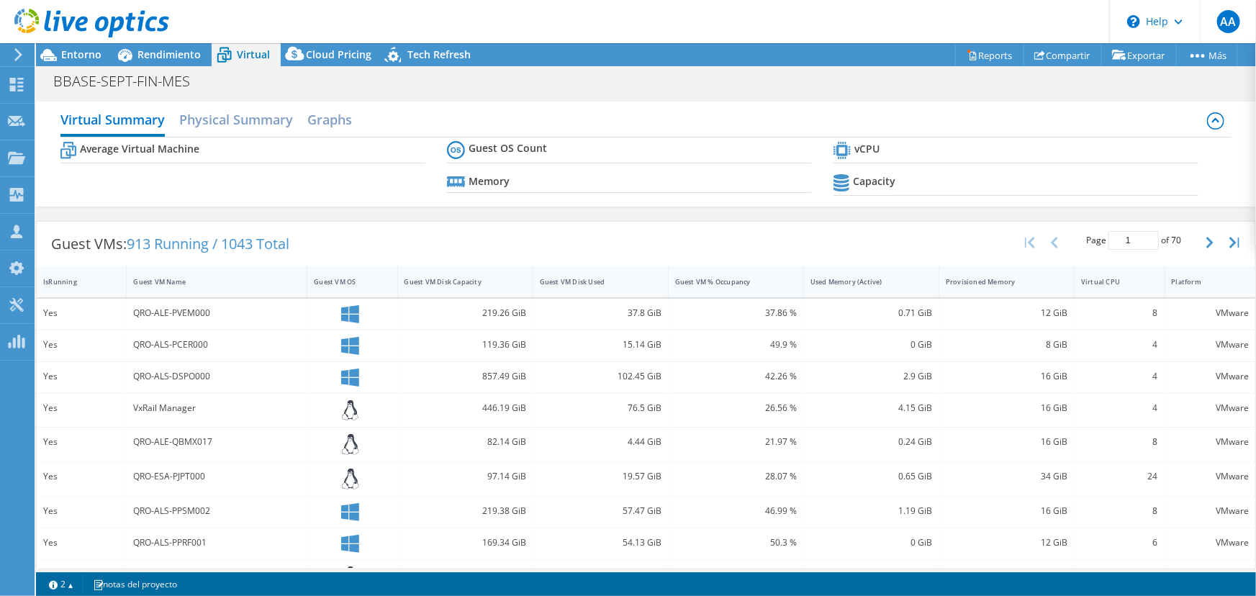
scroll to position [536, 0]
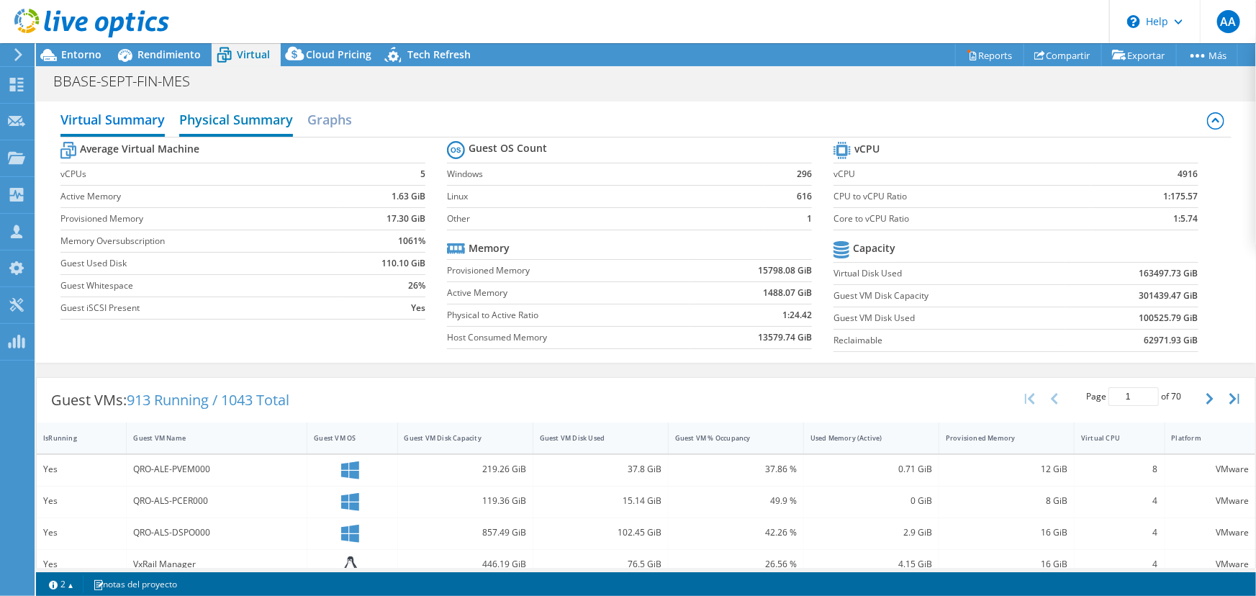
click at [269, 120] on h2 "Physical Summary" at bounding box center [236, 121] width 114 height 32
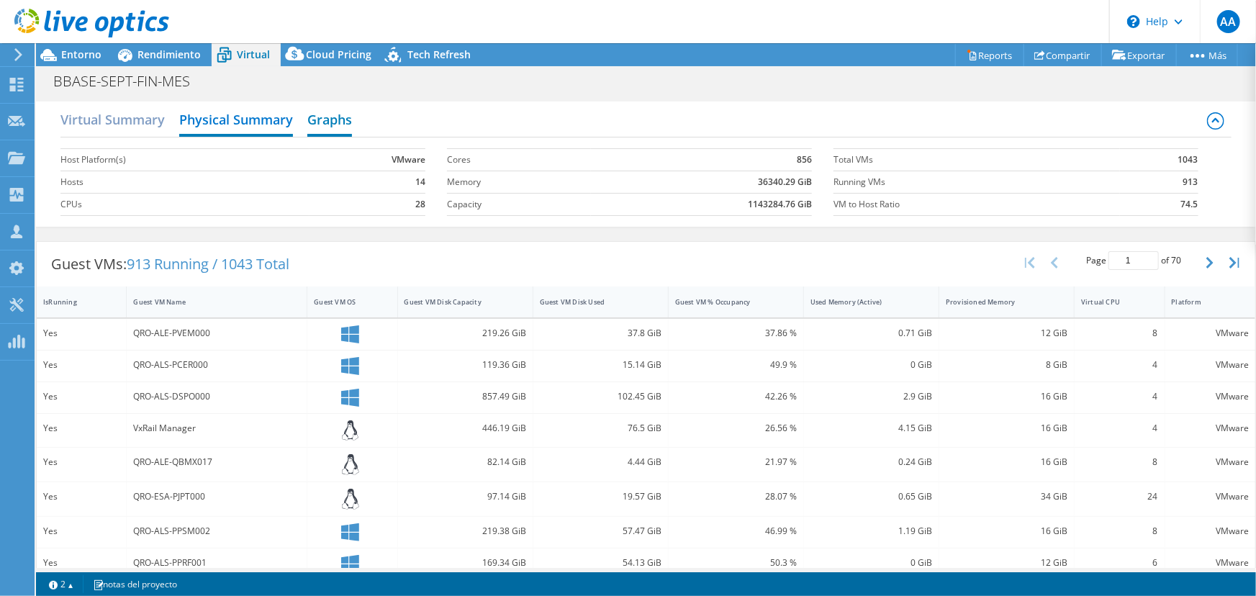
click at [309, 120] on h2 "Graphs" at bounding box center [329, 121] width 45 height 32
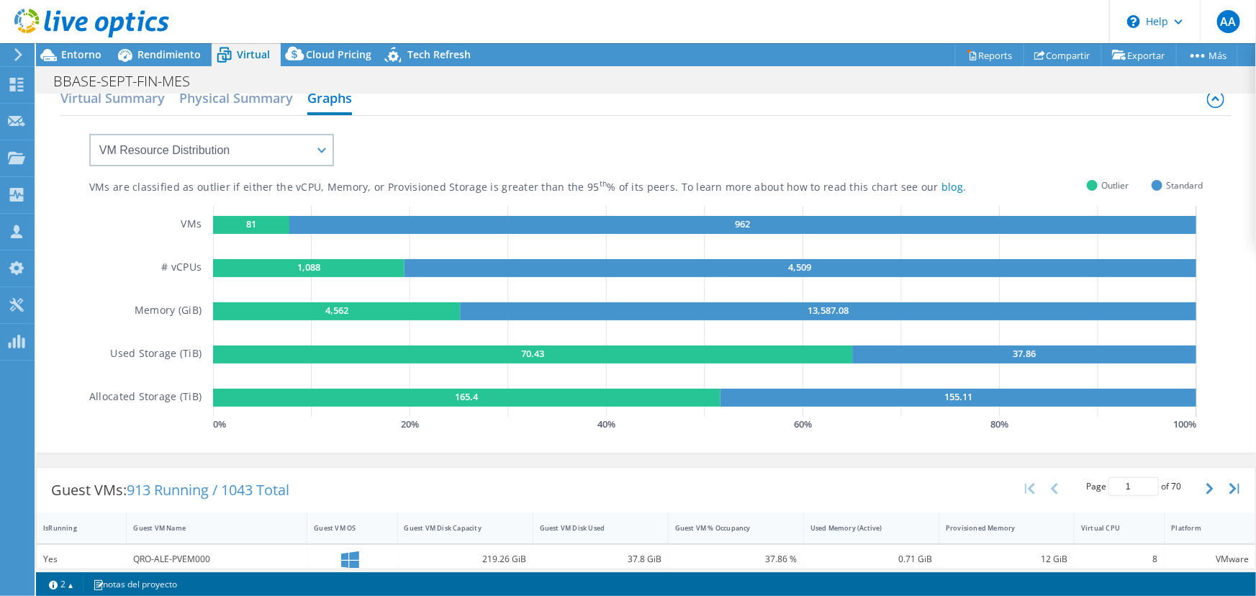
scroll to position [0, 0]
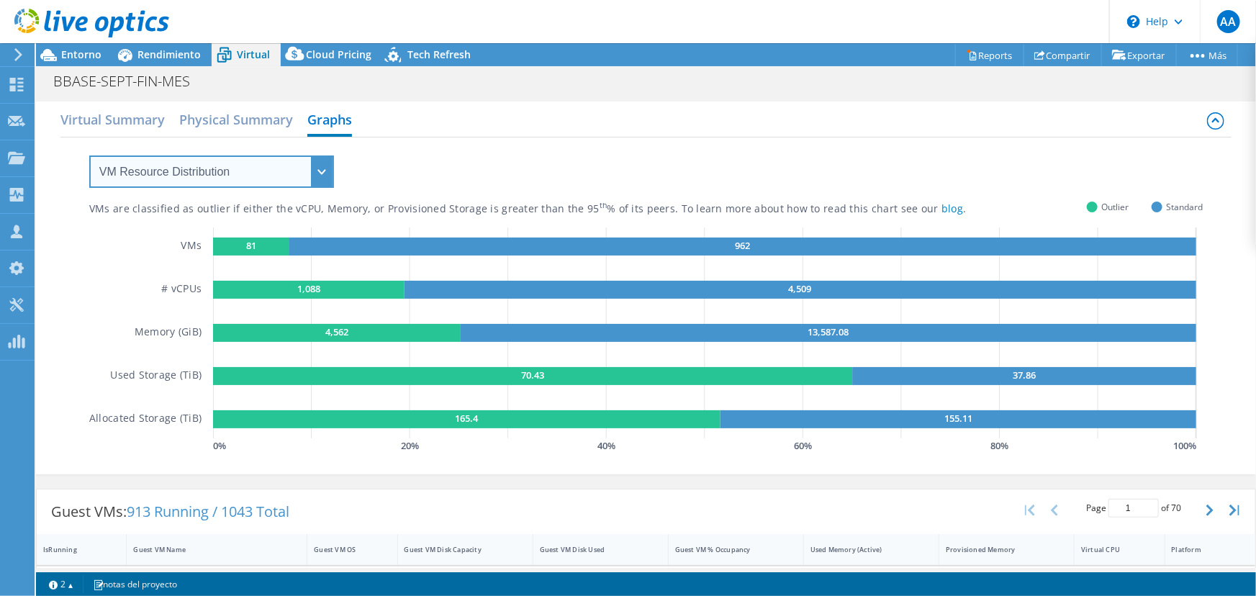
click at [300, 176] on select "VM Resource Distribution Provisioning Contrast Over Provisioning" at bounding box center [211, 172] width 245 height 32
select select "Over Provisioning"
click at [89, 156] on select "VM Resource Distribution Provisioning Contrast Over Provisioning" at bounding box center [211, 172] width 245 height 32
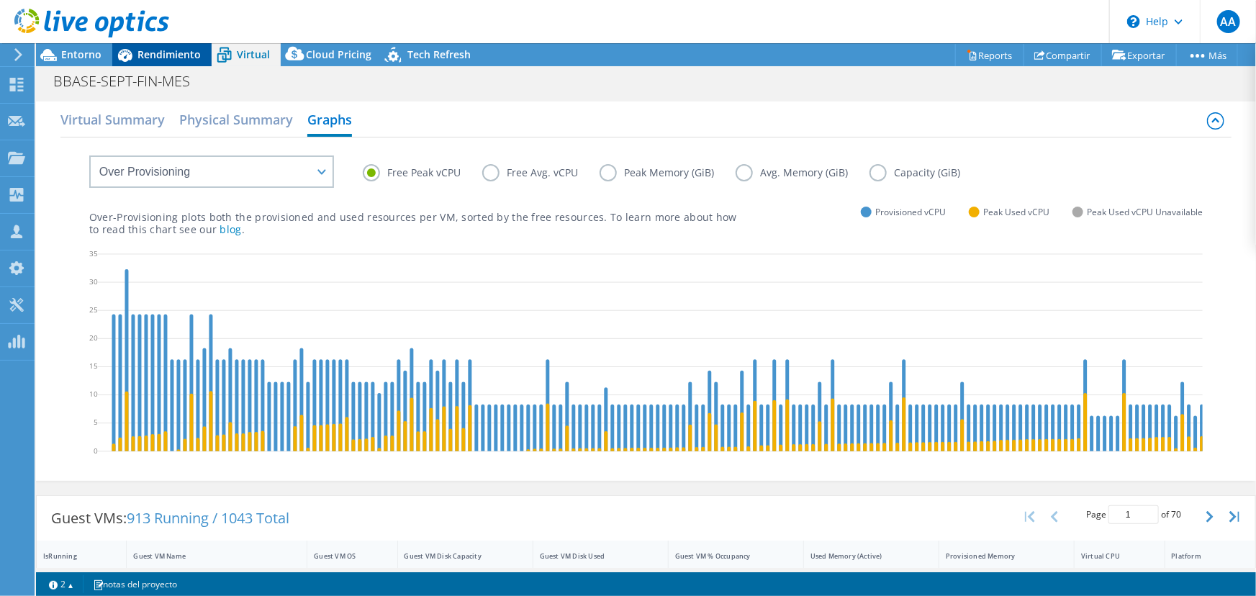
click at [164, 50] on span "Rendimiento" at bounding box center [169, 55] width 63 height 14
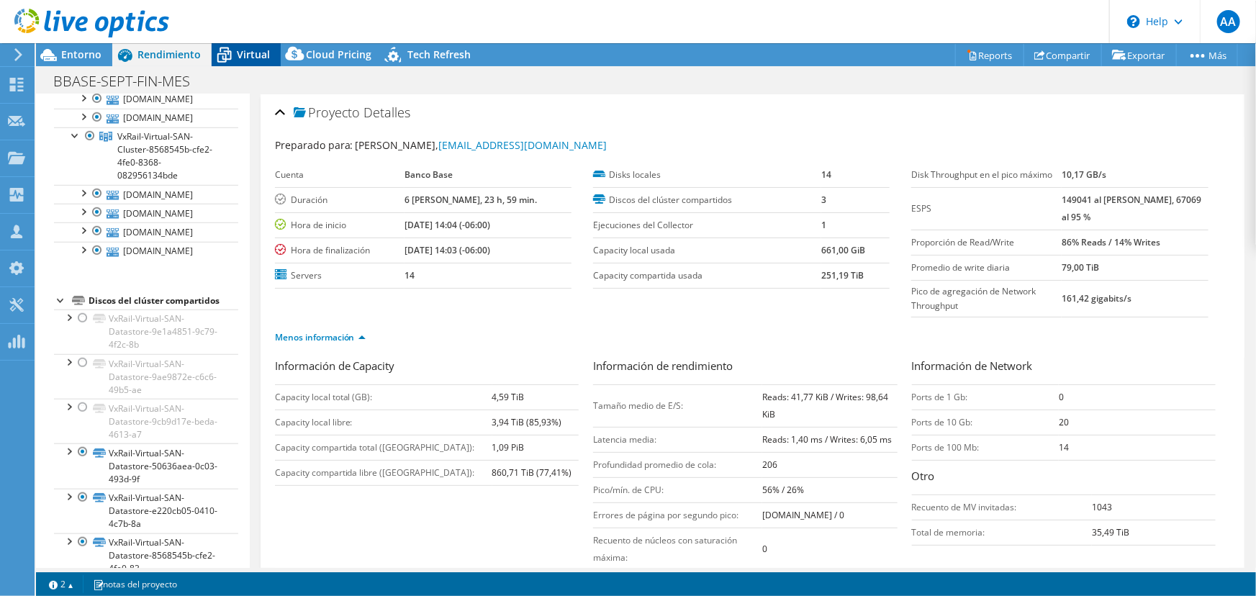
click at [230, 51] on icon at bounding box center [224, 54] width 25 height 25
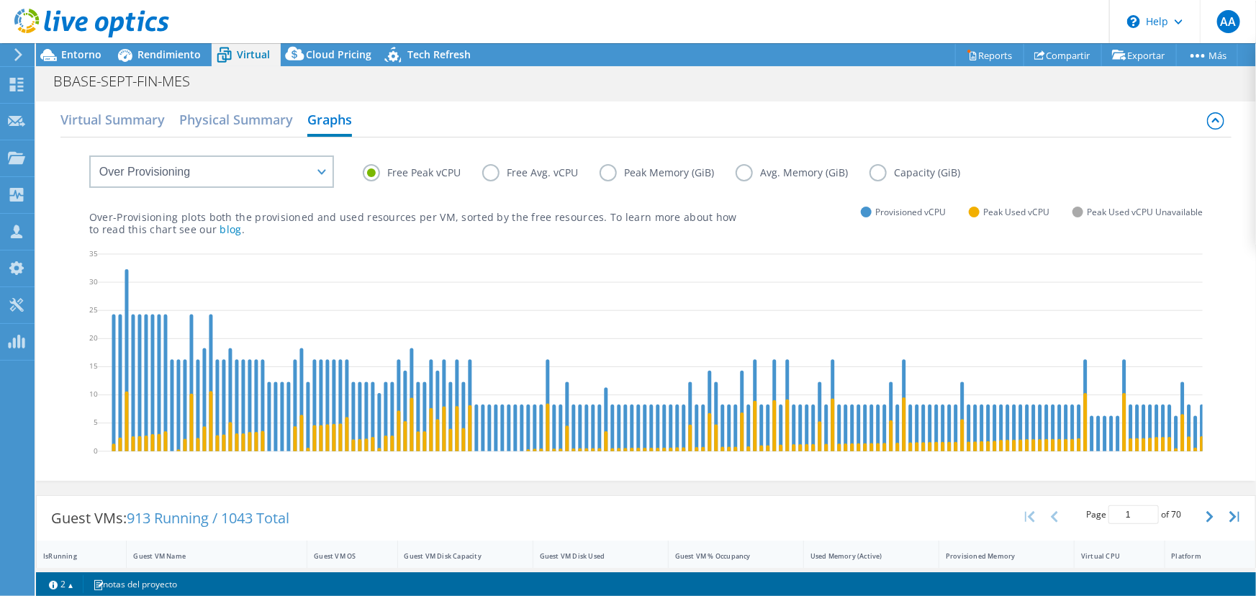
scroll to position [536, 0]
click at [150, 120] on h2 "Virtual Summary" at bounding box center [112, 121] width 104 height 32
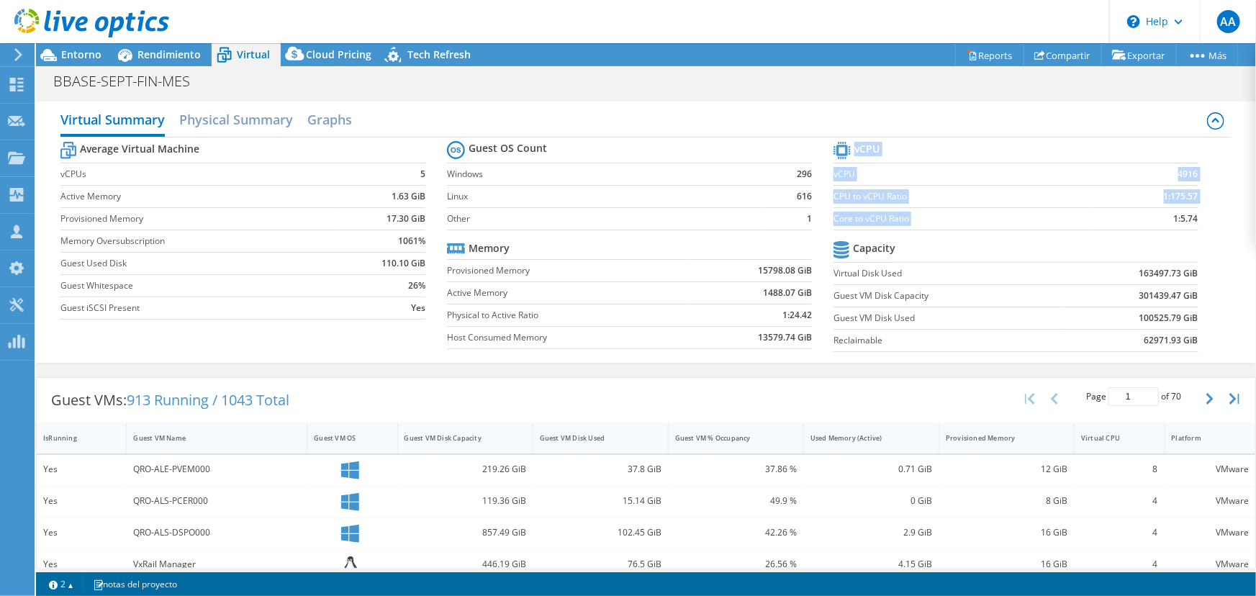
drag, startPoint x: 1155, startPoint y: 213, endPoint x: 1193, endPoint y: 222, distance: 39.1
click at [1193, 222] on section "vCPU vCPU 4916 CPU to vCPU Ratio 1:175.57 Core to vCPU Ratio 1:5.74 Capacity Vi…" at bounding box center [1027, 248] width 387 height 221
click at [176, 57] on span "Rendimiento" at bounding box center [169, 55] width 63 height 14
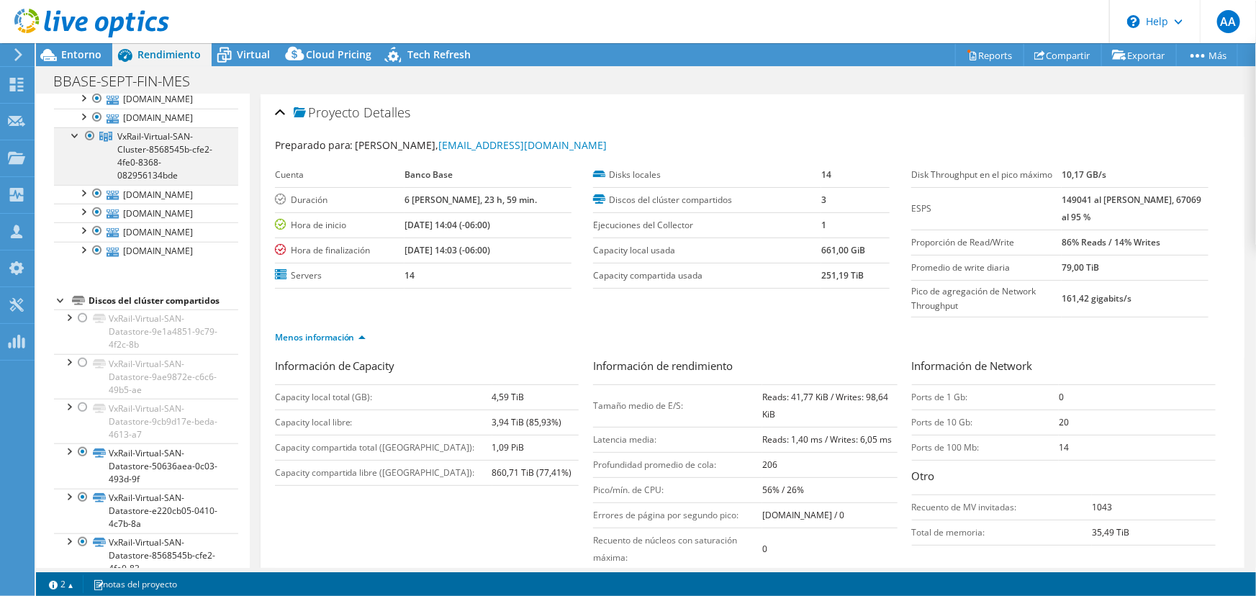
click at [89, 145] on div at bounding box center [90, 135] width 14 height 17
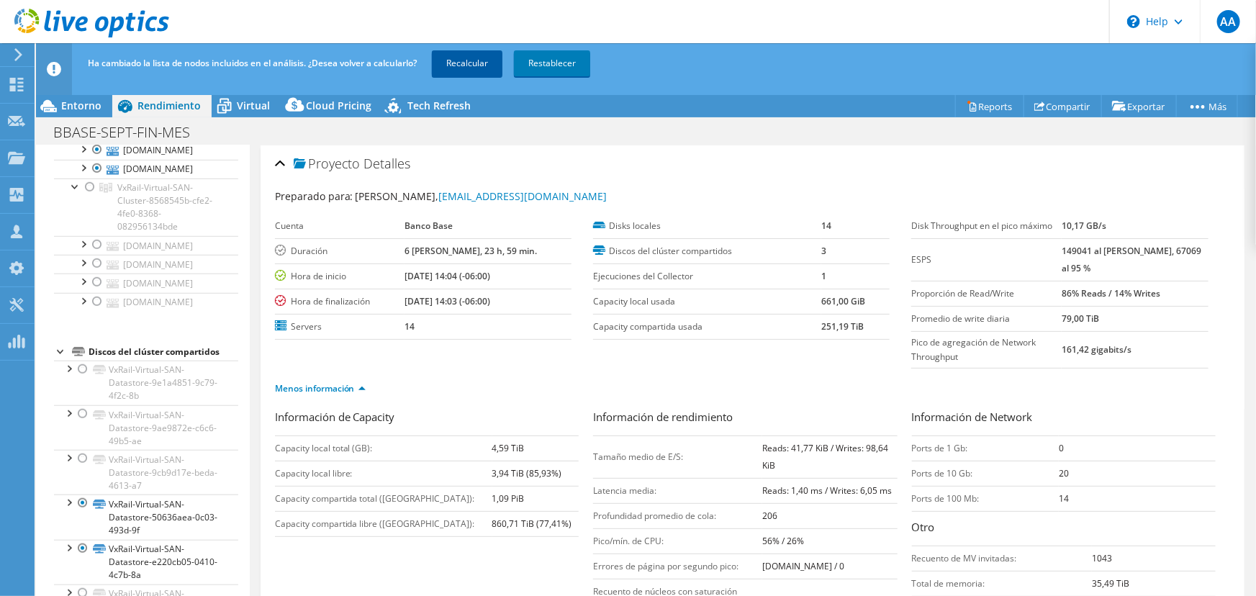
click at [494, 60] on link "Recalcular" at bounding box center [467, 63] width 71 height 26
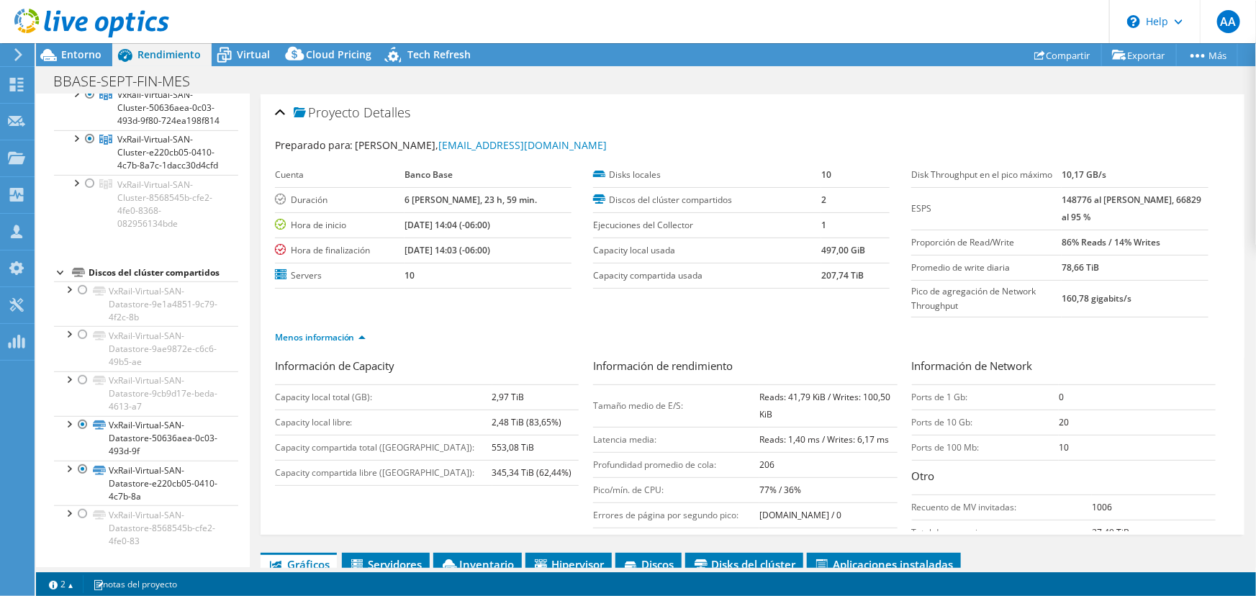
scroll to position [324, 0]
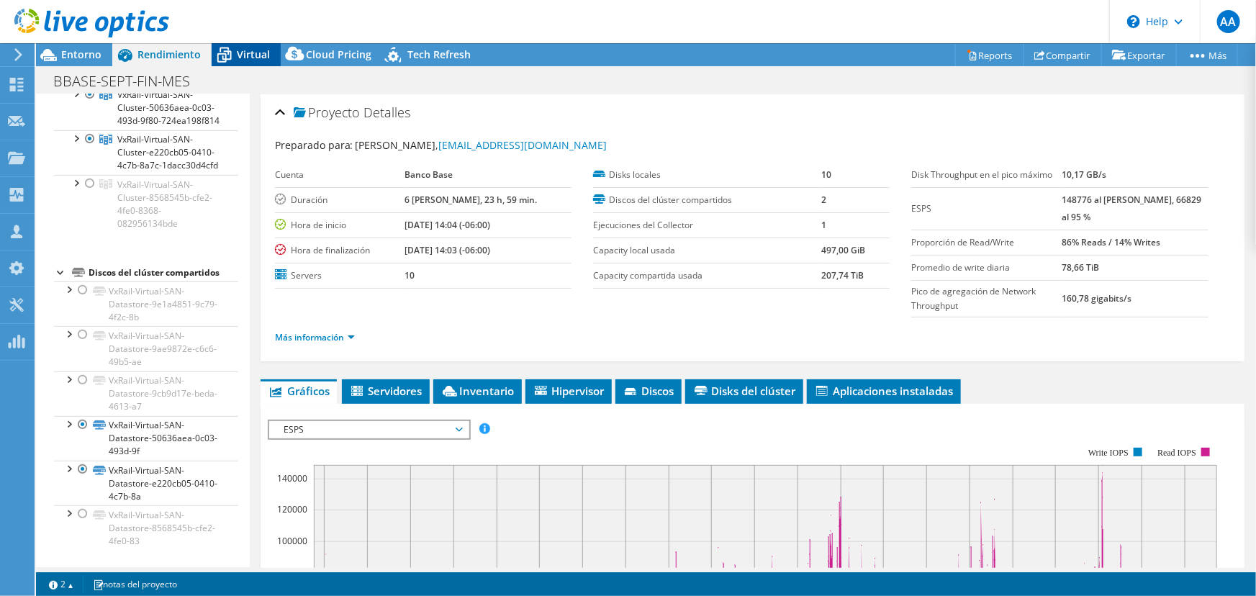
click at [237, 48] on span "Virtual" at bounding box center [253, 55] width 33 height 14
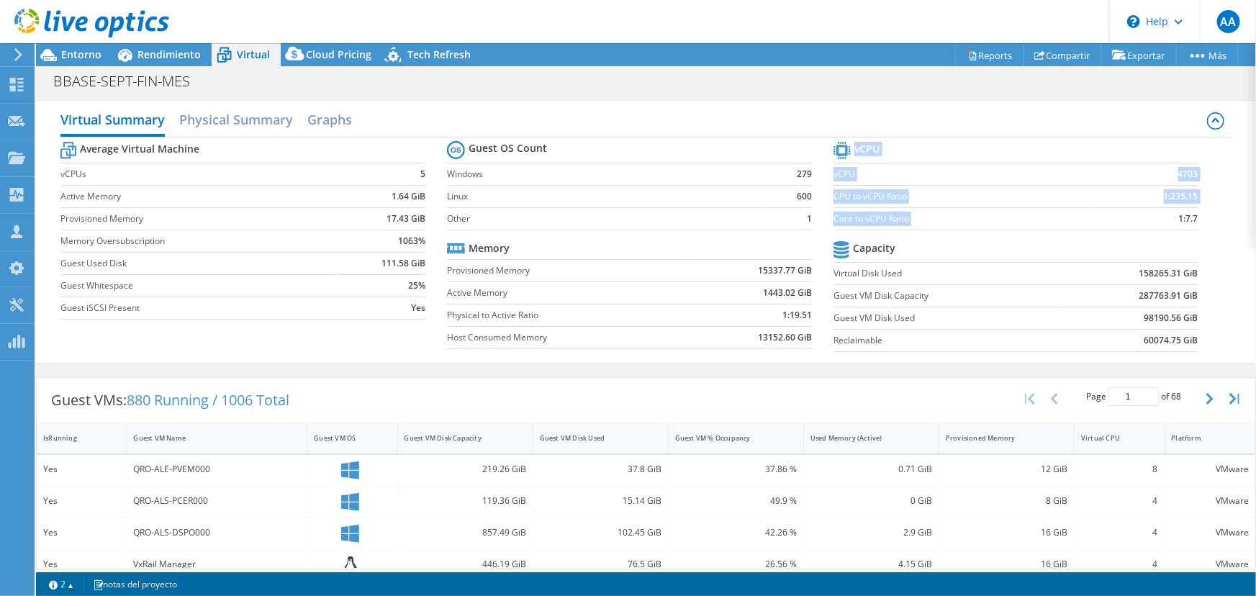
drag, startPoint x: 1169, startPoint y: 220, endPoint x: 1189, endPoint y: 219, distance: 20.9
click at [1189, 219] on section "vCPU vCPU 4703 CPU to vCPU Ratio 1:235.15 Core to vCPU Ratio 1:7.7 Capacity Vir…" at bounding box center [1027, 248] width 387 height 221
click at [144, 48] on span "Rendimiento" at bounding box center [169, 55] width 63 height 14
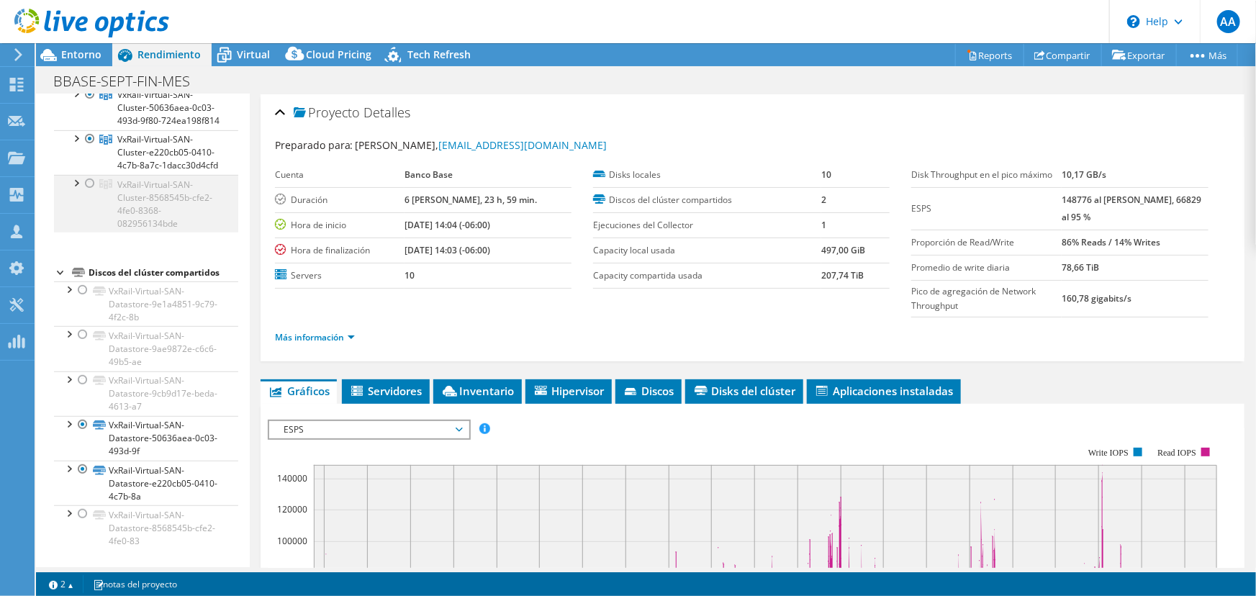
click at [76, 184] on div at bounding box center [75, 182] width 14 height 14
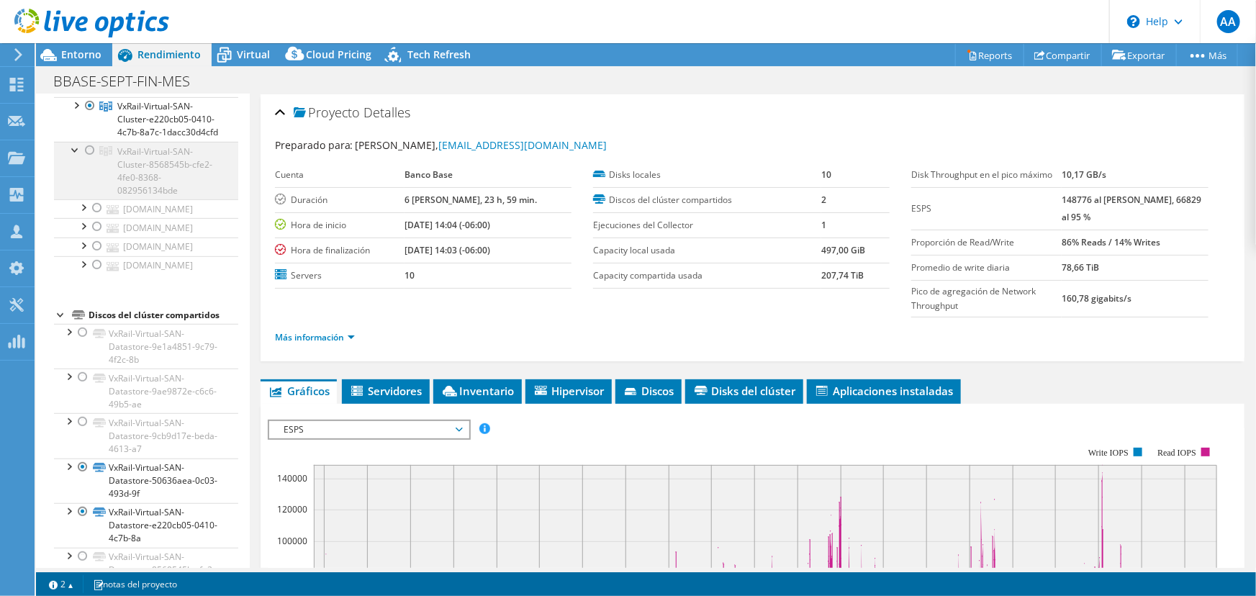
scroll to position [189, 0]
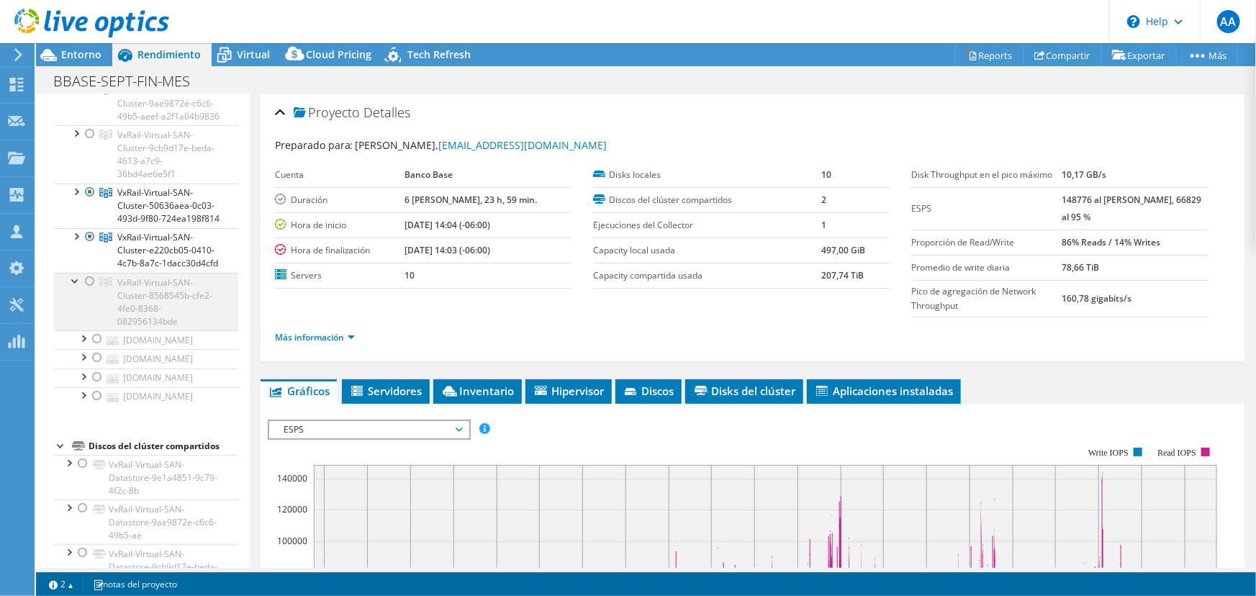
click at [86, 290] on div at bounding box center [90, 281] width 14 height 17
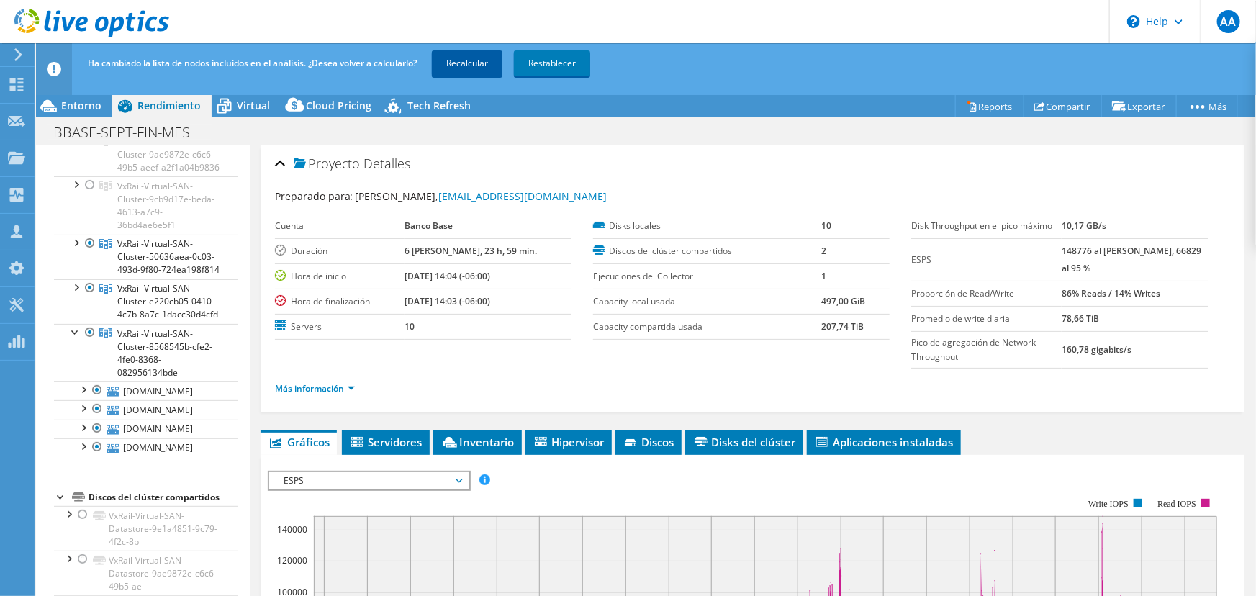
click at [477, 60] on link "Recalcular" at bounding box center [467, 63] width 71 height 26
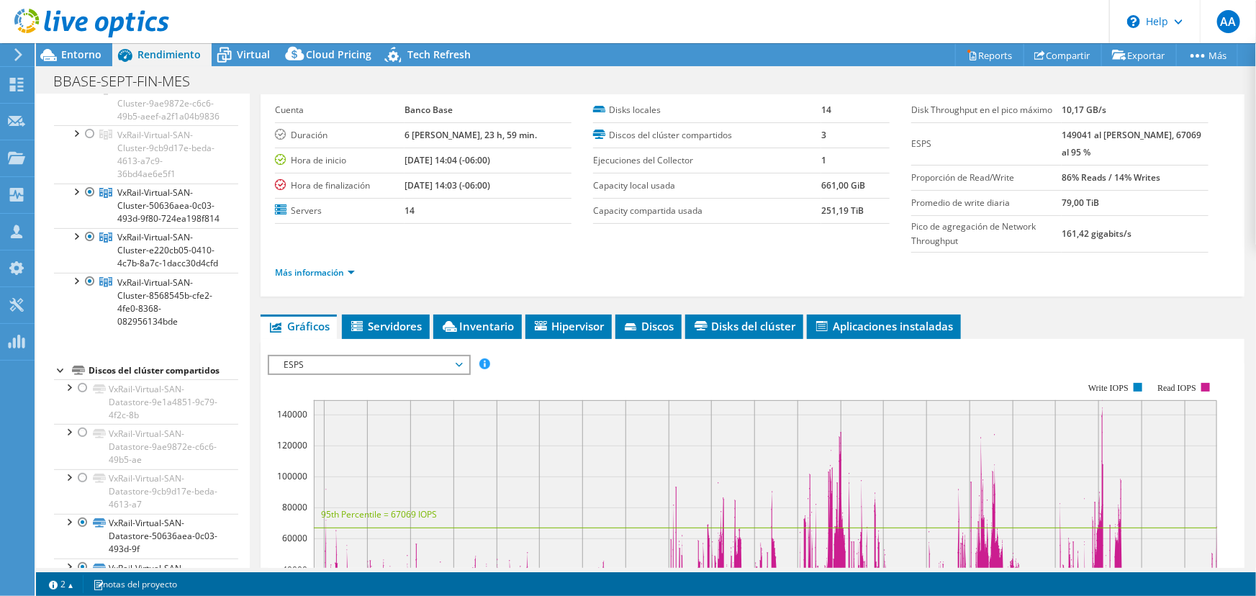
scroll to position [0, 0]
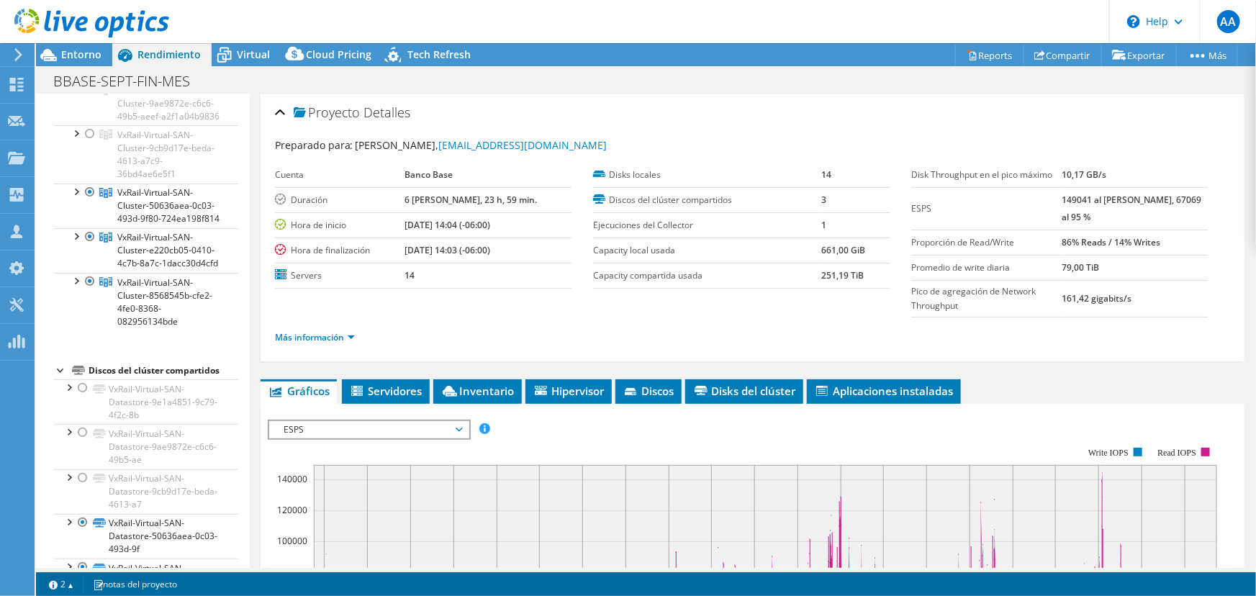
drag, startPoint x: 1063, startPoint y: 199, endPoint x: 1093, endPoint y: 199, distance: 29.5
click at [1093, 199] on tr "ESPS 149041 al [PERSON_NAME], 67069 al 95 %" at bounding box center [1059, 208] width 297 height 42
click at [1089, 197] on b "149041 al [PERSON_NAME], 67069 al 95 %" at bounding box center [1132, 209] width 140 height 30
drag, startPoint x: 1061, startPoint y: 198, endPoint x: 1109, endPoint y: 195, distance: 48.3
click at [1109, 195] on tr "ESPS 149041 al [PERSON_NAME], 67069 al 95 %" at bounding box center [1059, 208] width 297 height 42
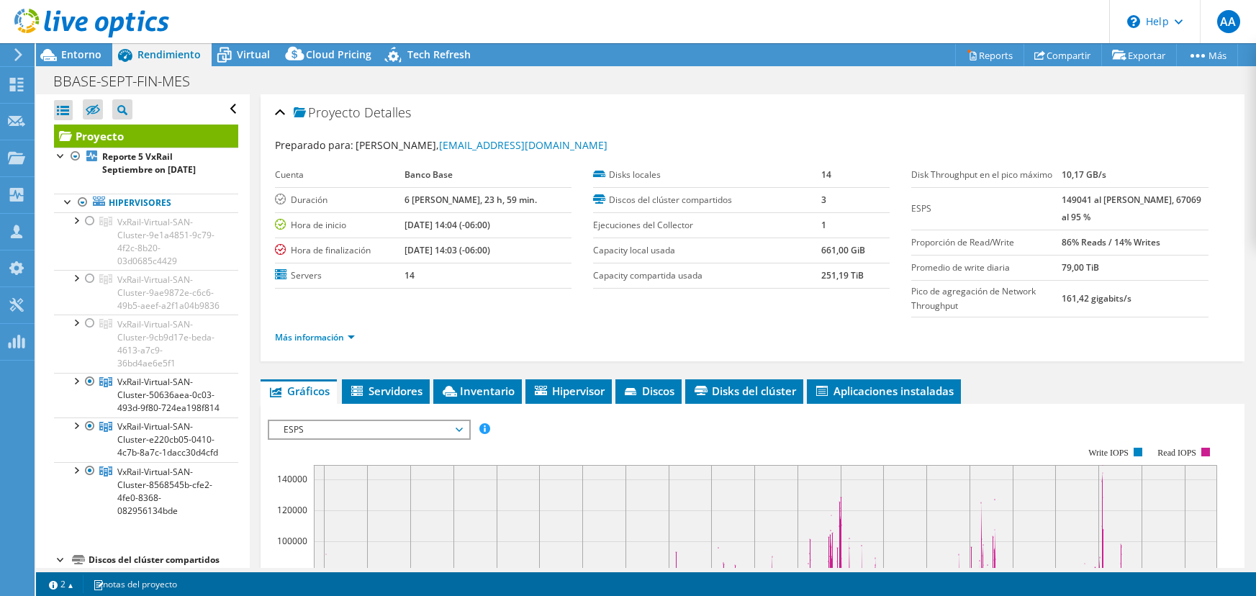
select select "USD"
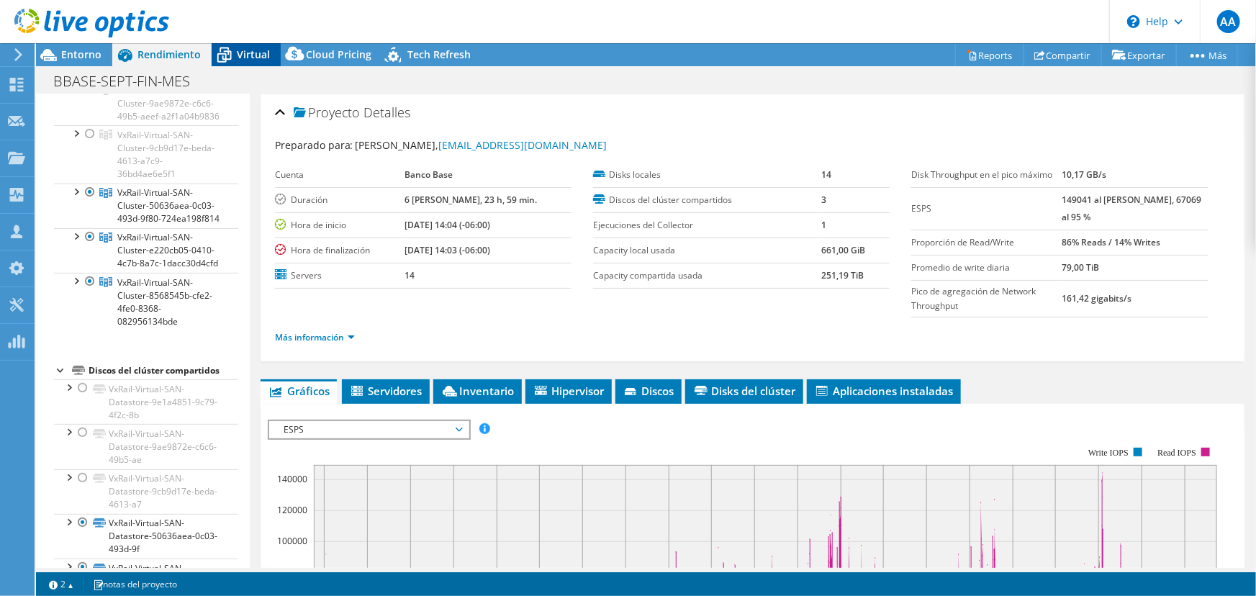
click at [251, 58] on span "Virtual" at bounding box center [253, 55] width 33 height 14
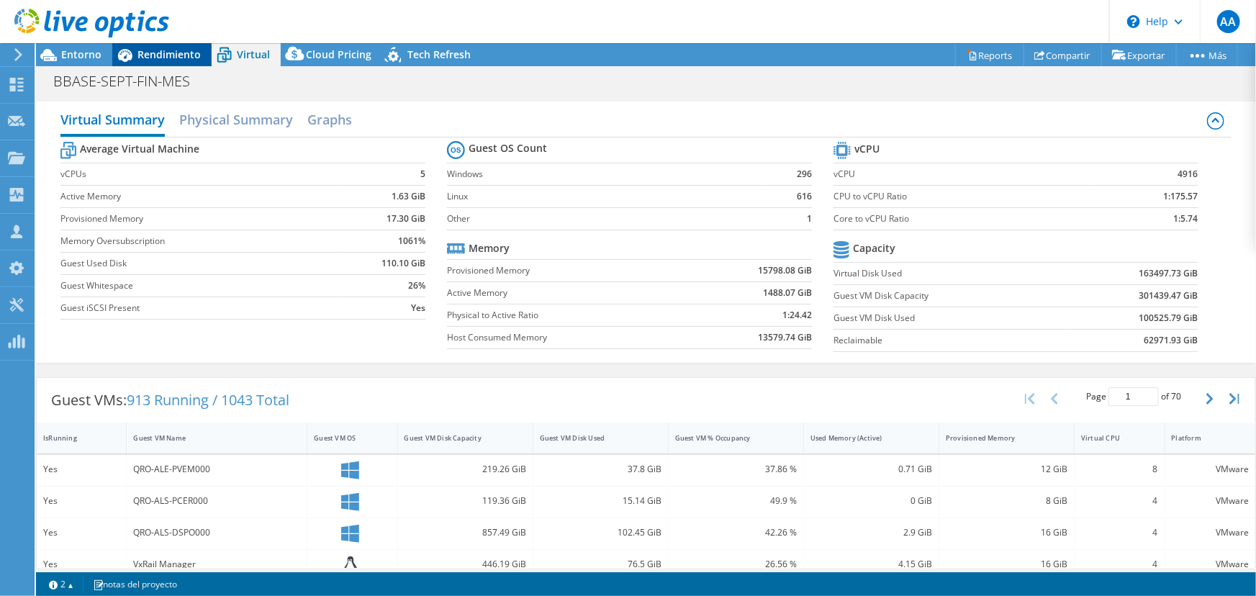
click at [154, 58] on span "Rendimiento" at bounding box center [169, 55] width 63 height 14
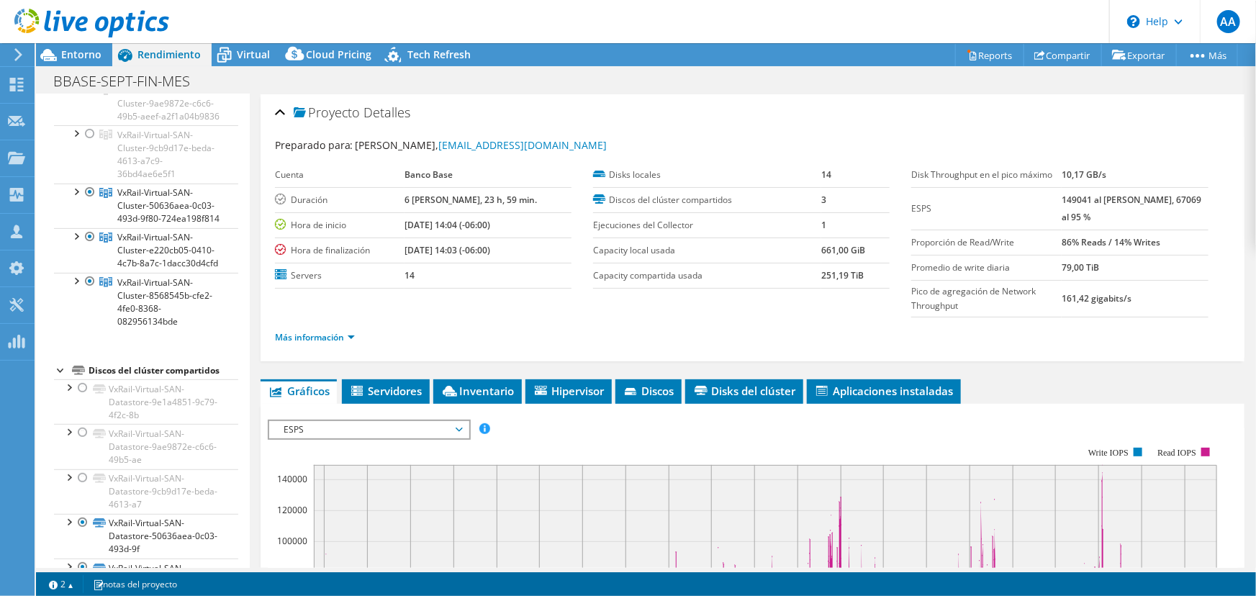
click at [310, 318] on div "Más información" at bounding box center [752, 338] width 955 height 40
click at [313, 330] on li "Más información" at bounding box center [319, 338] width 89 height 16
click at [320, 337] on link "Más información" at bounding box center [315, 337] width 80 height 12
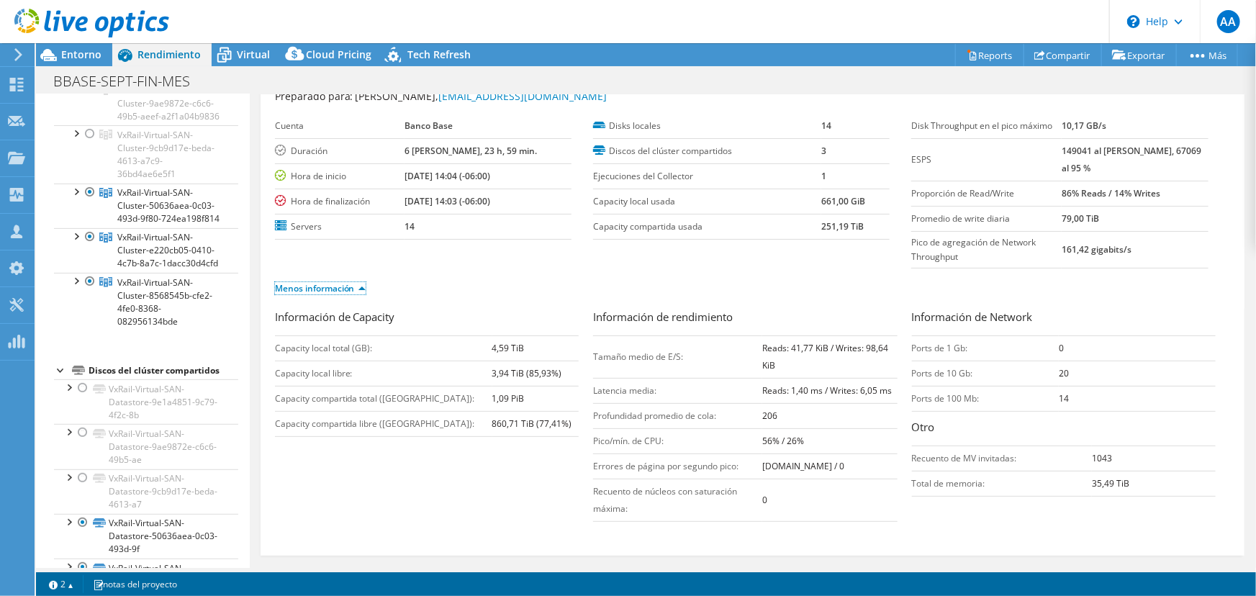
scroll to position [130, 0]
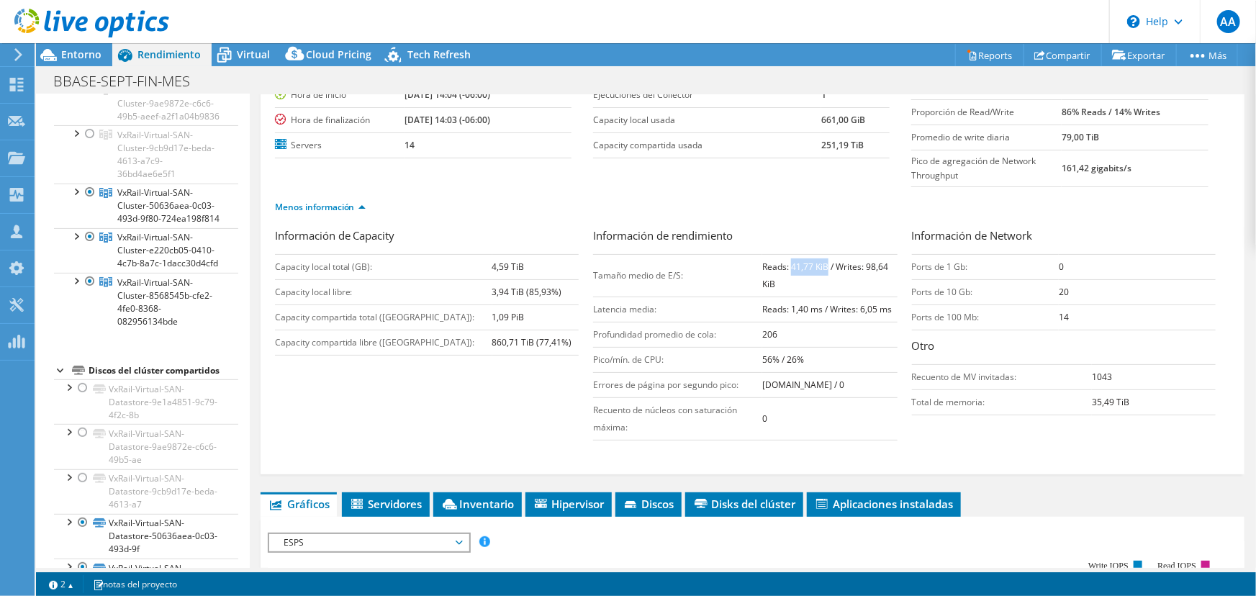
drag, startPoint x: 785, startPoint y: 263, endPoint x: 824, endPoint y: 261, distance: 38.2
click at [824, 261] on b "Reads: 41,77 KiB / Writes: 98,64 KiB" at bounding box center [825, 276] width 126 height 30
drag, startPoint x: 754, startPoint y: 356, endPoint x: 797, endPoint y: 356, distance: 43.2
click at [797, 356] on tr "Pico/mín. de CPU: 56% / 26%" at bounding box center [745, 359] width 304 height 25
drag, startPoint x: 785, startPoint y: 260, endPoint x: 821, endPoint y: 259, distance: 36.7
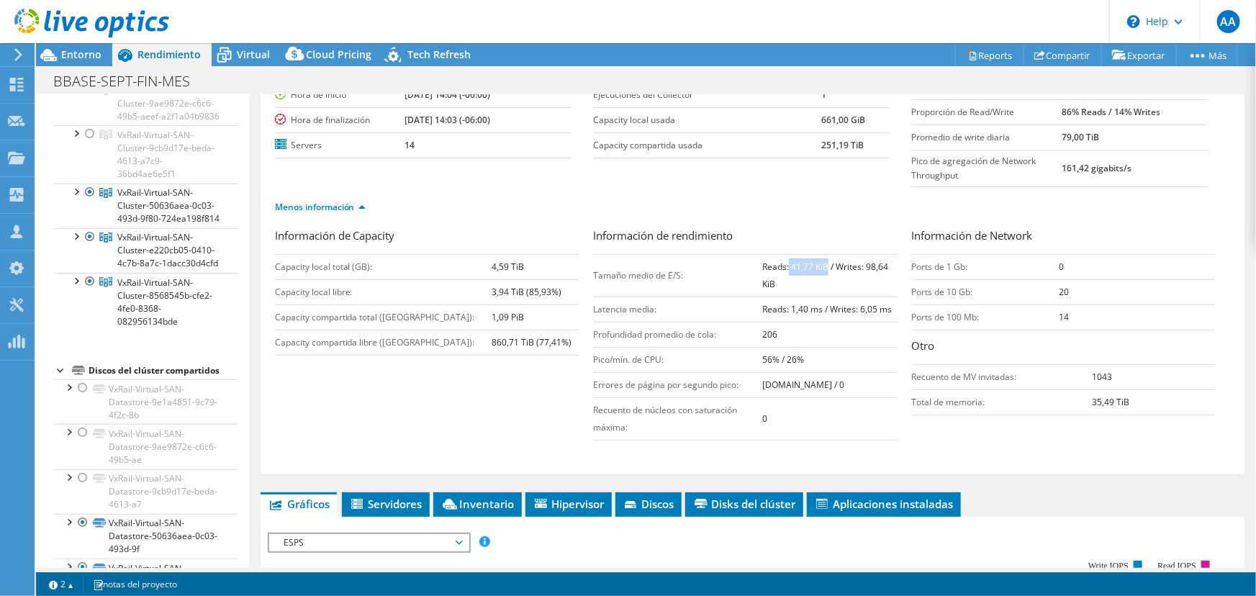
click at [821, 261] on b "Reads: 41,77 KiB / Writes: 98,64 KiB" at bounding box center [825, 276] width 126 height 30
click at [800, 261] on b "Reads: 41,77 KiB / Writes: 98,64 KiB" at bounding box center [825, 276] width 126 height 30
click at [853, 261] on b "Reads: 41,77 KiB / Writes: 98,64 KiB" at bounding box center [825, 276] width 126 height 30
drag, startPoint x: 851, startPoint y: 263, endPoint x: 877, endPoint y: 262, distance: 25.9
click at [877, 262] on b "Reads: 41,77 KiB / Writes: 98,64 KiB" at bounding box center [825, 276] width 126 height 30
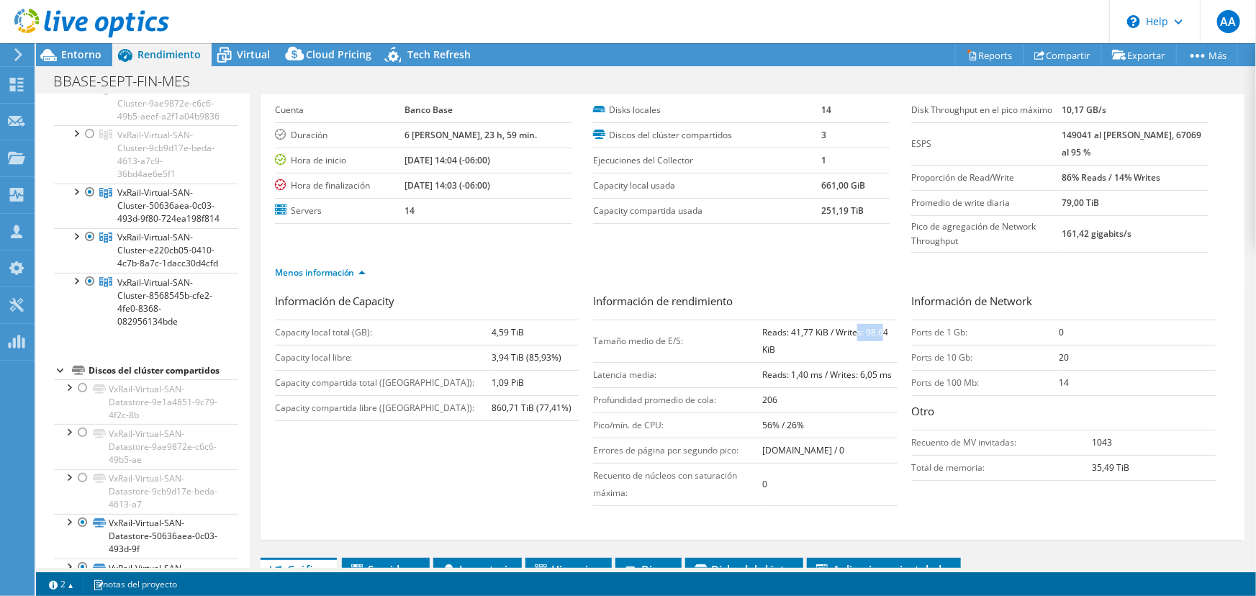
scroll to position [0, 0]
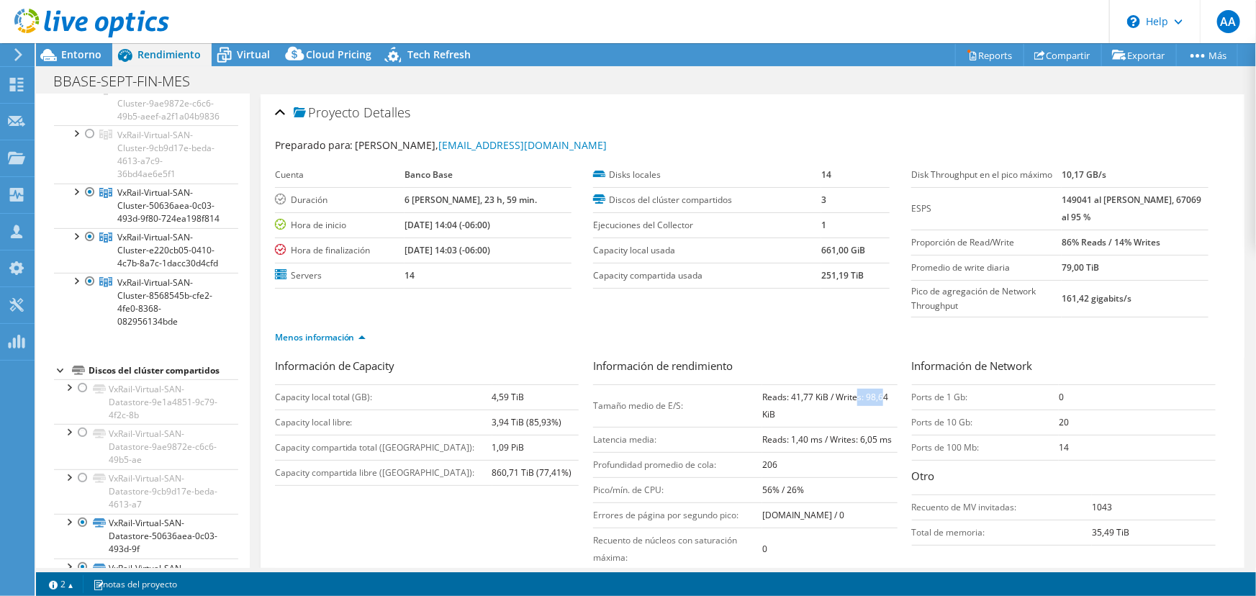
drag, startPoint x: 1061, startPoint y: 199, endPoint x: 1098, endPoint y: 197, distance: 36.8
click at [1092, 198] on tr "ESPS 149041 al [PERSON_NAME], 67069 al 95 %" at bounding box center [1059, 208] width 297 height 42
click at [1169, 198] on b "149041 al [PERSON_NAME], 67069 al 95 %" at bounding box center [1132, 209] width 140 height 30
drag, startPoint x: 1162, startPoint y: 197, endPoint x: 1202, endPoint y: 199, distance: 40.4
click at [1202, 199] on div "Disk Throughput en el [PERSON_NAME] 10,17 GB/s ESPS 149041 al [PERSON_NAME], 67…" at bounding box center [1070, 240] width 318 height 155
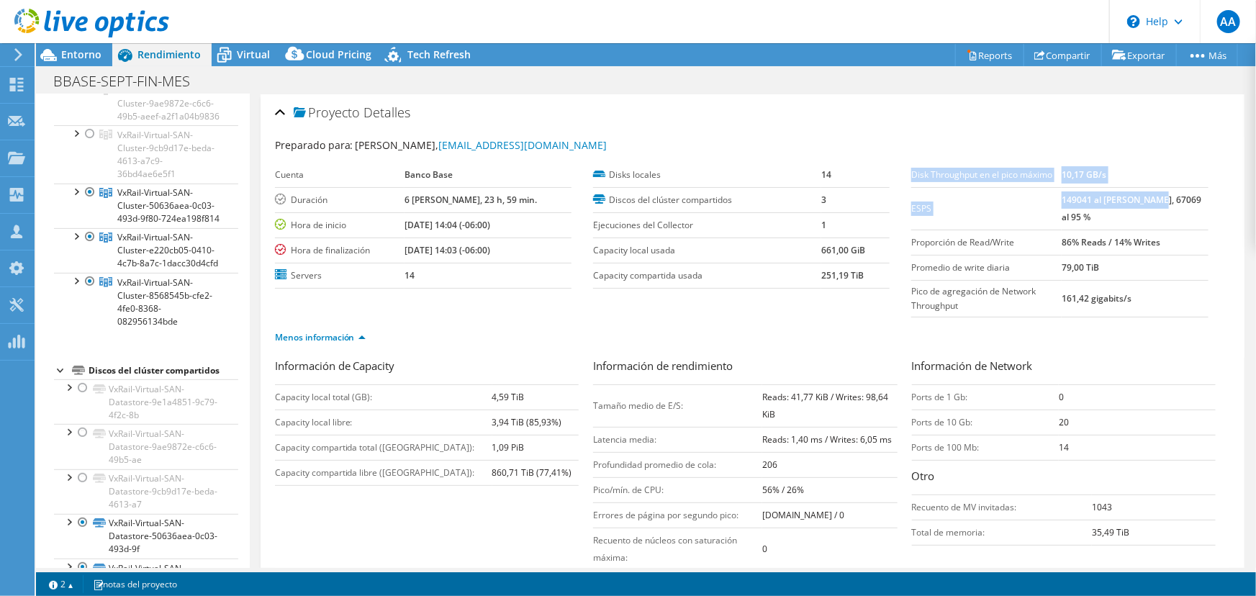
click at [1199, 199] on td "149041 al [PERSON_NAME], 67069 al 95 %" at bounding box center [1135, 208] width 147 height 42
drag, startPoint x: 1160, startPoint y: 198, endPoint x: 1195, endPoint y: 199, distance: 35.3
click at [1195, 199] on b "149041 al [PERSON_NAME], 67069 al 95 %" at bounding box center [1132, 209] width 140 height 30
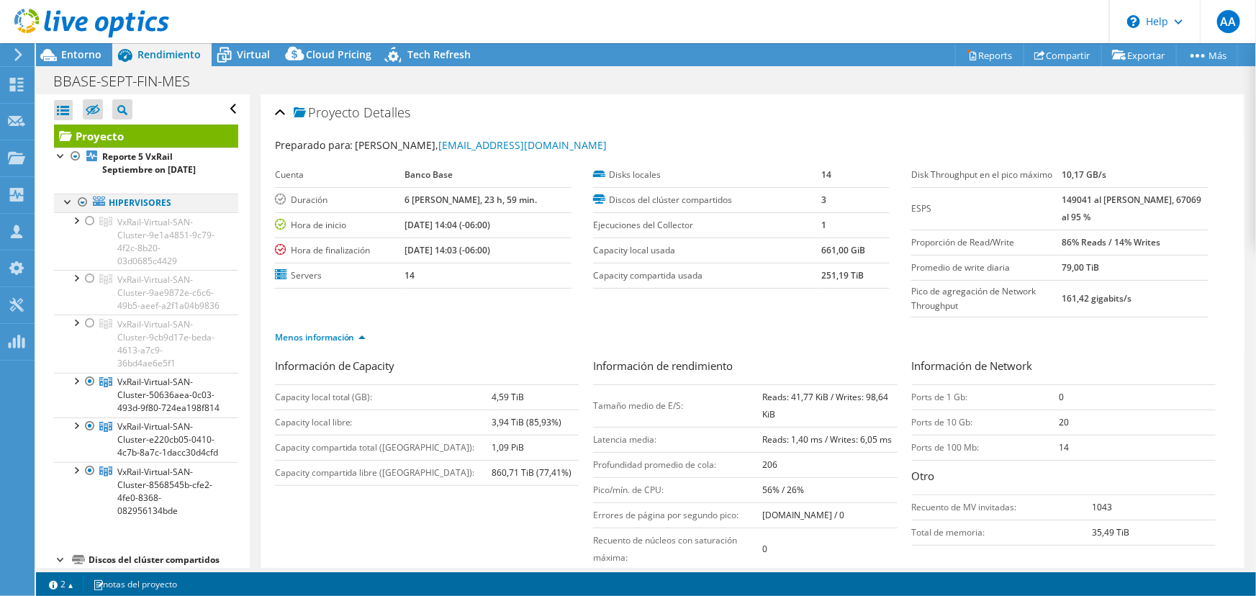
click at [81, 202] on div at bounding box center [83, 202] width 14 height 17
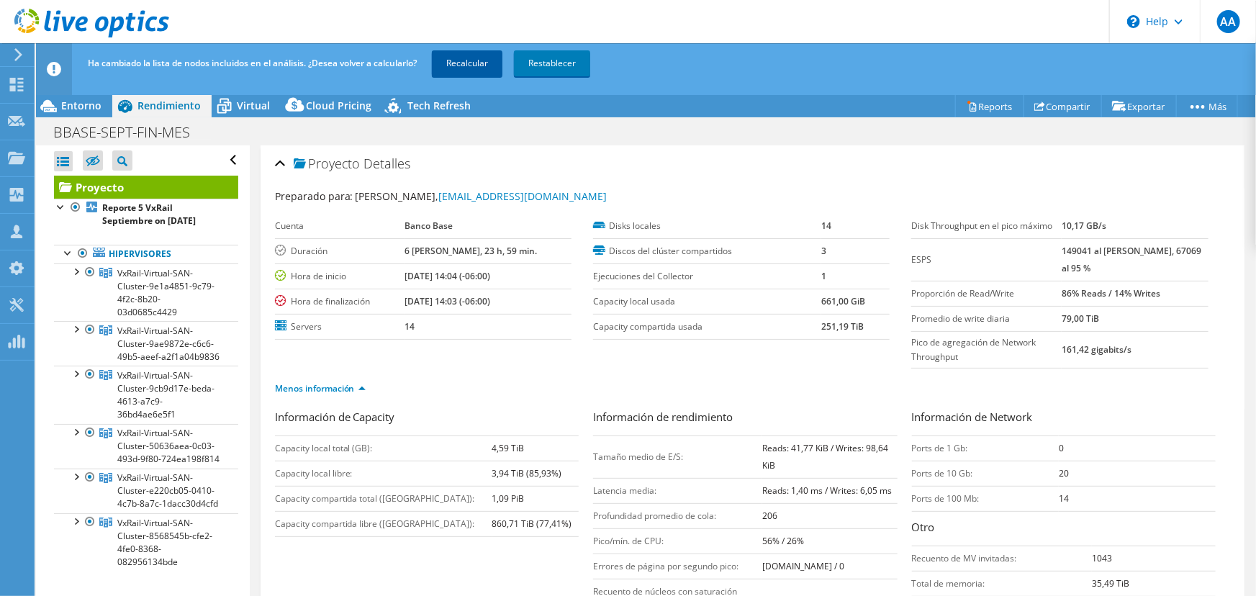
click at [466, 52] on link "Recalcular" at bounding box center [467, 63] width 71 height 26
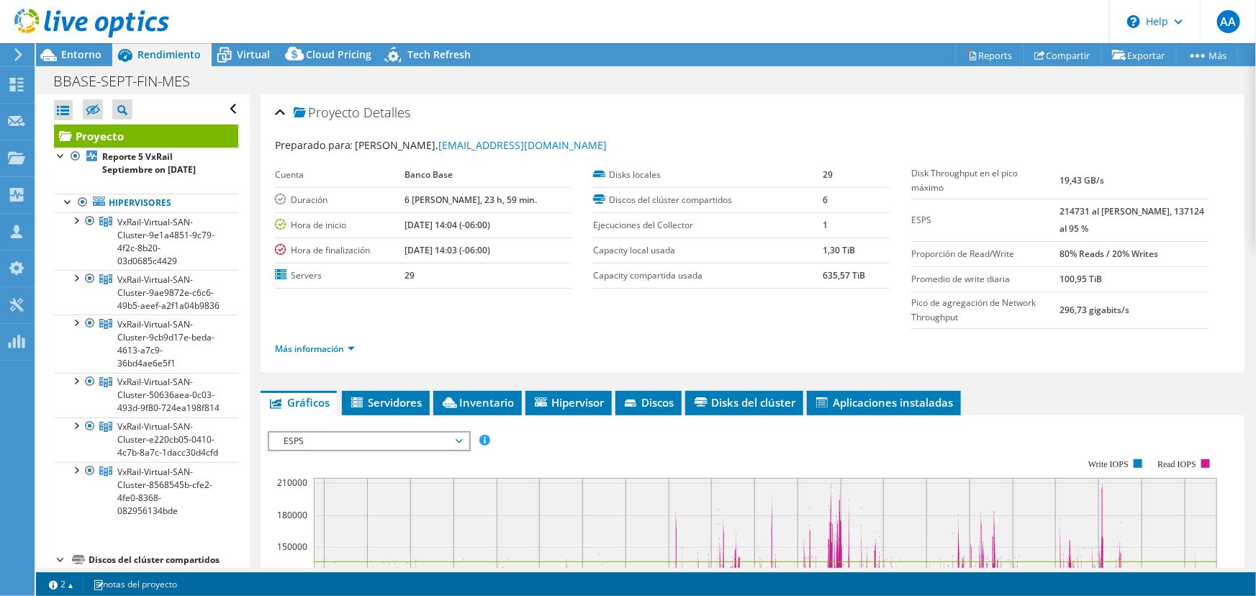
click at [1004, 302] on label "Pico de agregación de Network Throughput" at bounding box center [985, 310] width 148 height 29
